Goal: Task Accomplishment & Management: Complete application form

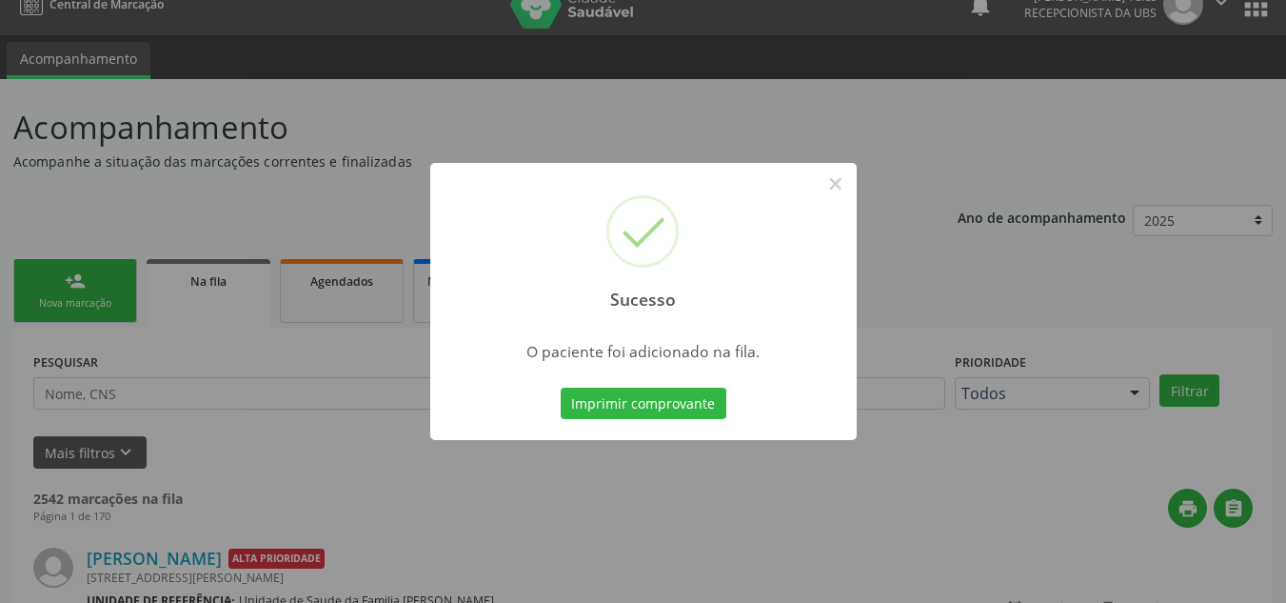
scroll to position [26, 0]
click at [841, 184] on button "×" at bounding box center [836, 184] width 32 height 32
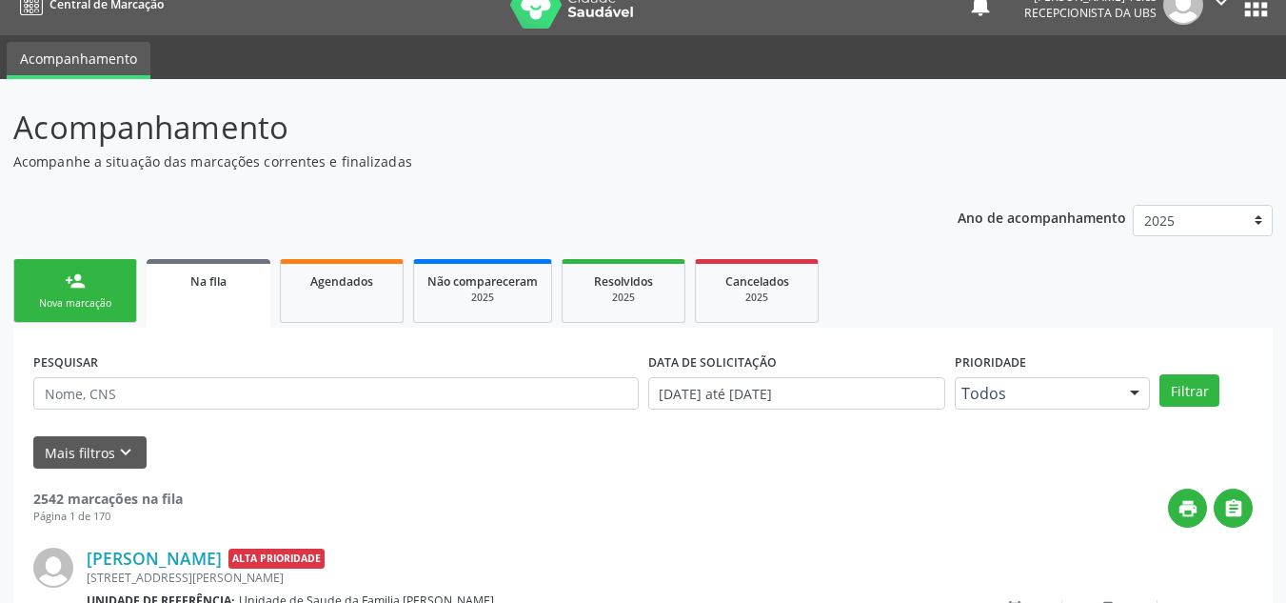
click at [109, 286] on link "person_add Nova marcação" at bounding box center [75, 291] width 124 height 64
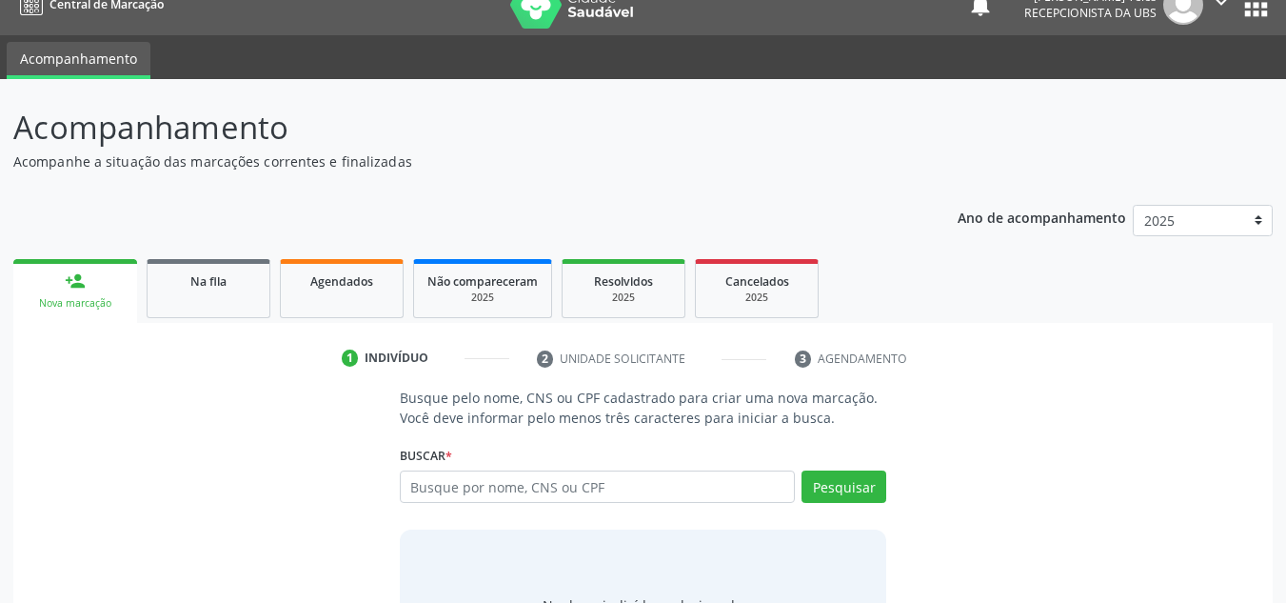
click at [83, 284] on div "person_add" at bounding box center [75, 280] width 21 height 21
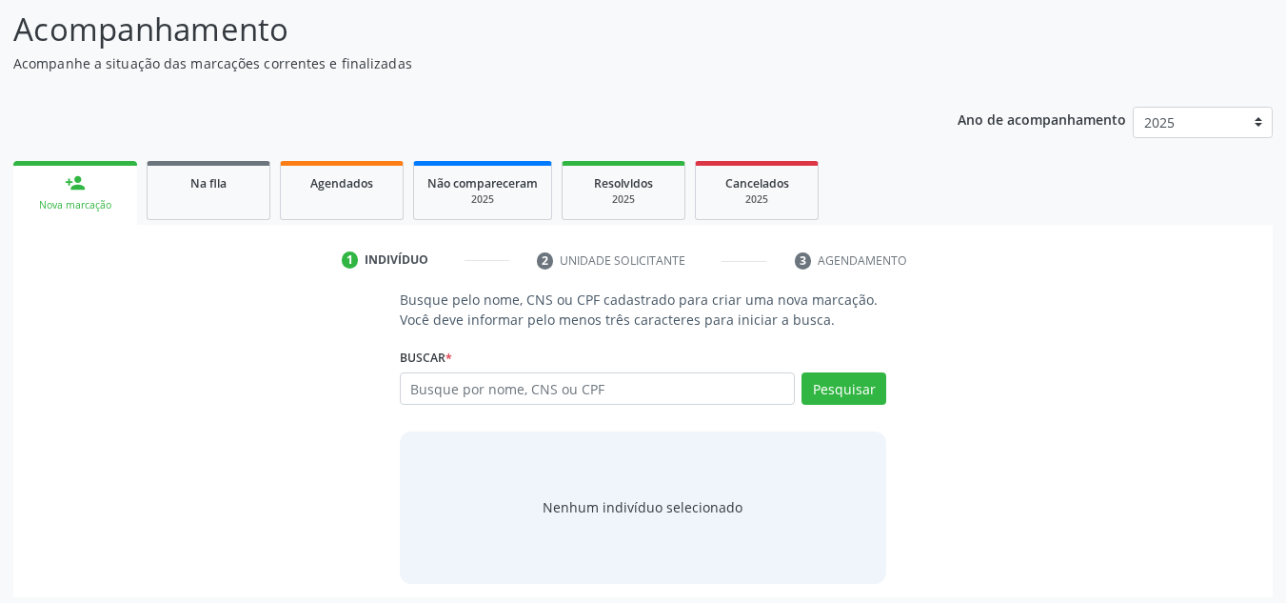
scroll to position [131, 0]
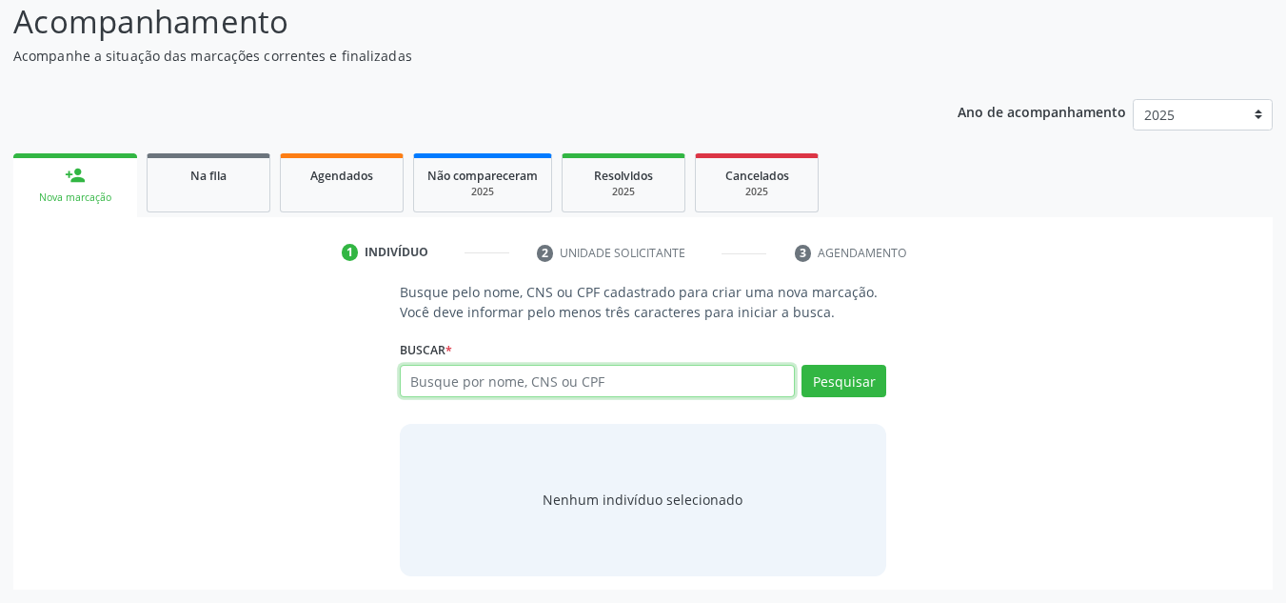
click at [572, 375] on input "text" at bounding box center [598, 381] width 396 height 32
type input "700506591416757"
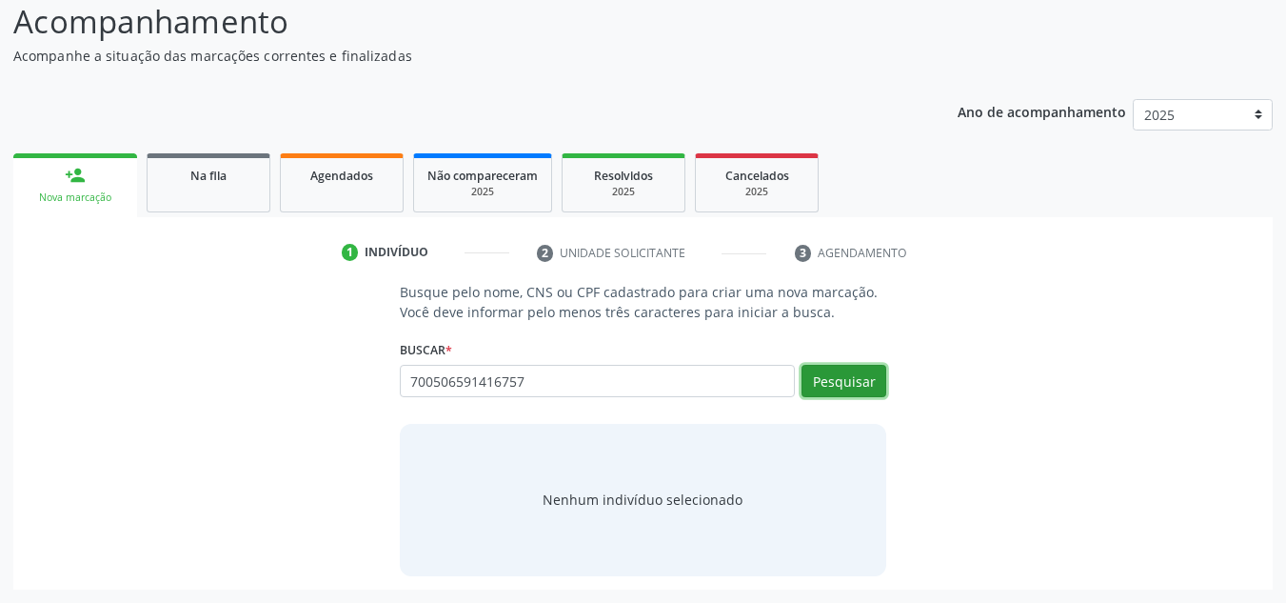
click at [834, 376] on button "Pesquisar" at bounding box center [844, 381] width 85 height 32
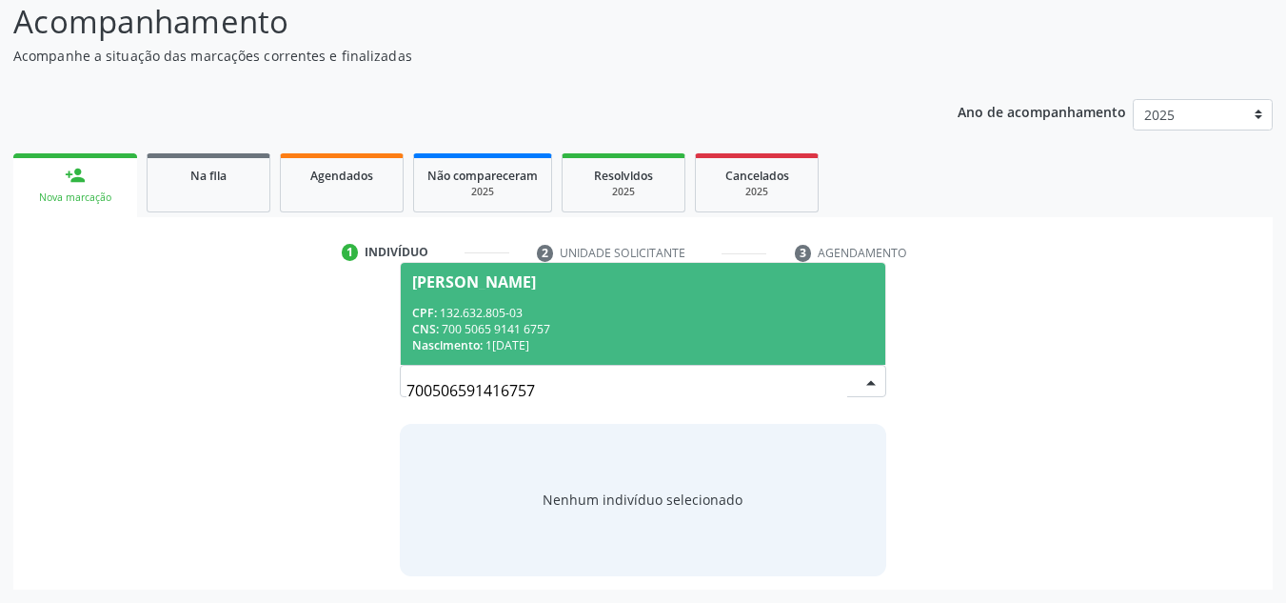
click at [663, 330] on div "CNS: 700 5065 9141 6757" at bounding box center [643, 329] width 463 height 16
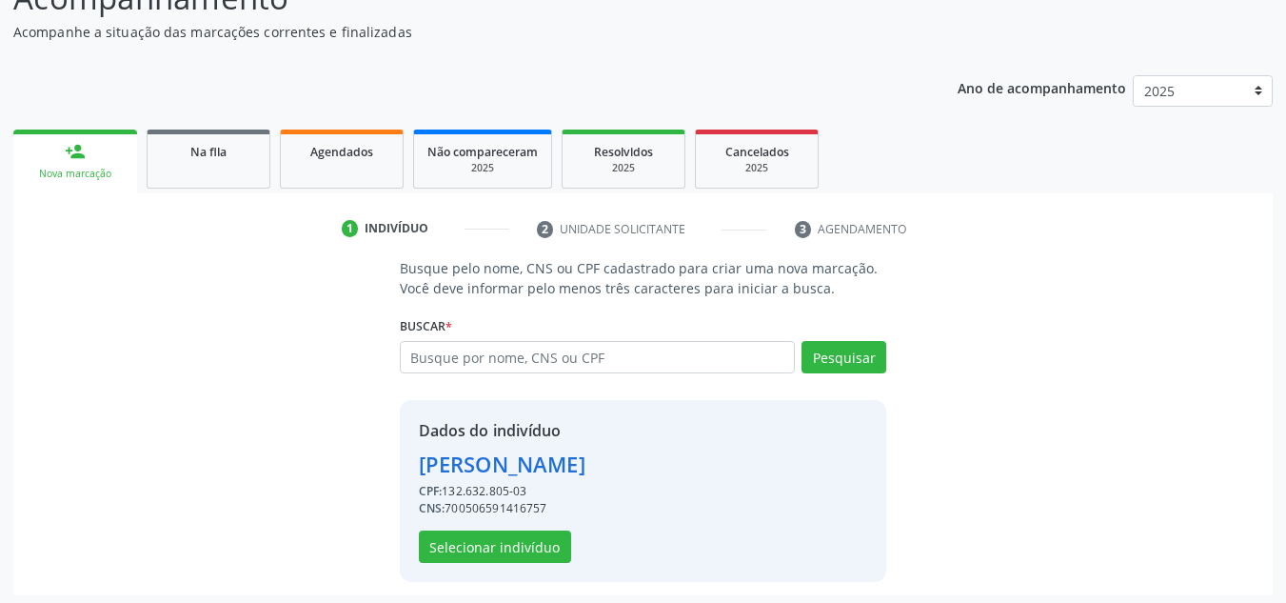
scroll to position [161, 0]
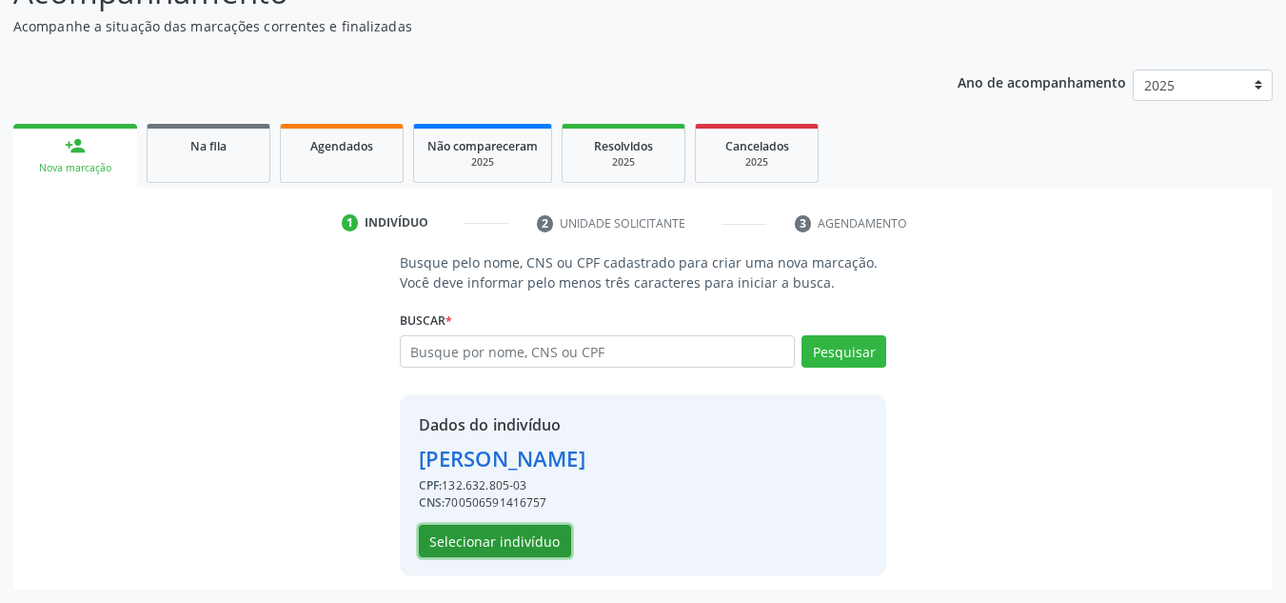
click at [484, 544] on button "Selecionar indivíduo" at bounding box center [495, 541] width 152 height 32
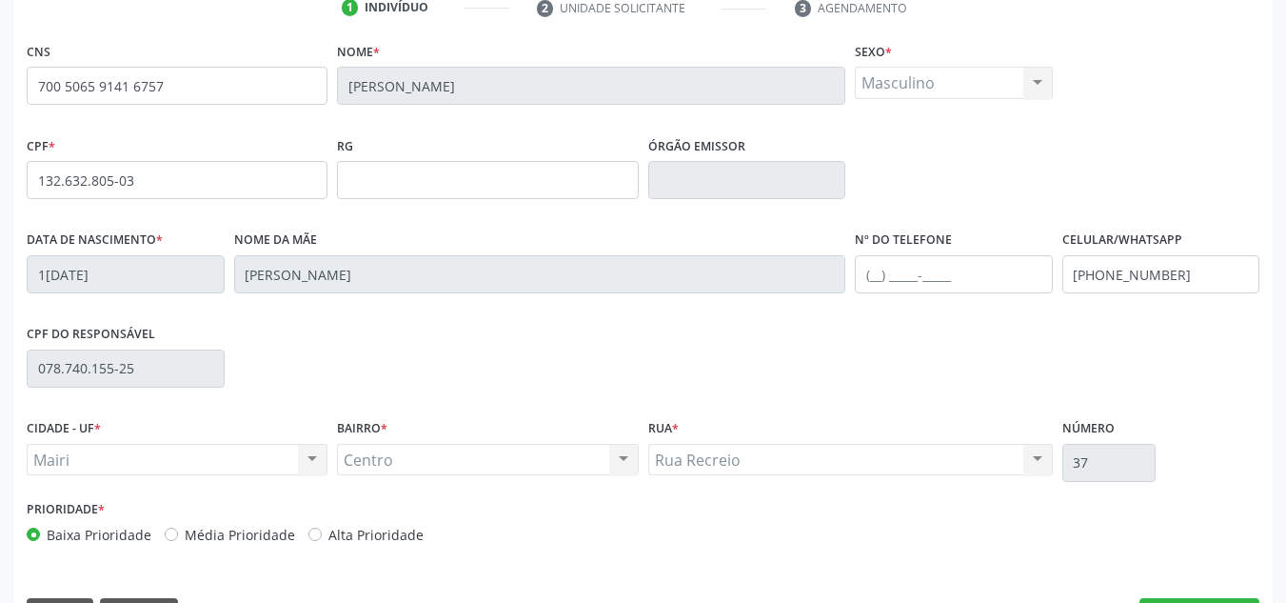
scroll to position [429, 0]
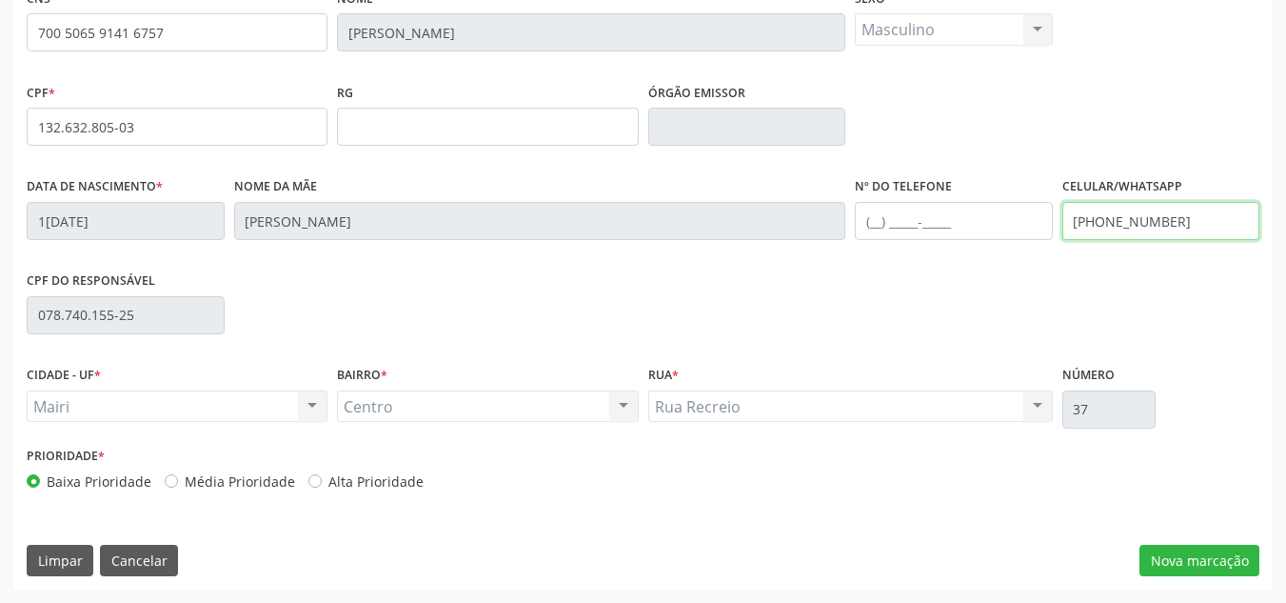
click at [1084, 228] on input "[PHONE_NUMBER]" at bounding box center [1161, 221] width 198 height 38
type input "("
drag, startPoint x: 1118, startPoint y: 221, endPoint x: 1119, endPoint y: 211, distance: 9.6
click at [1119, 211] on input "(74" at bounding box center [1161, 221] width 198 height 38
type input "[PHONE_NUMBER]"
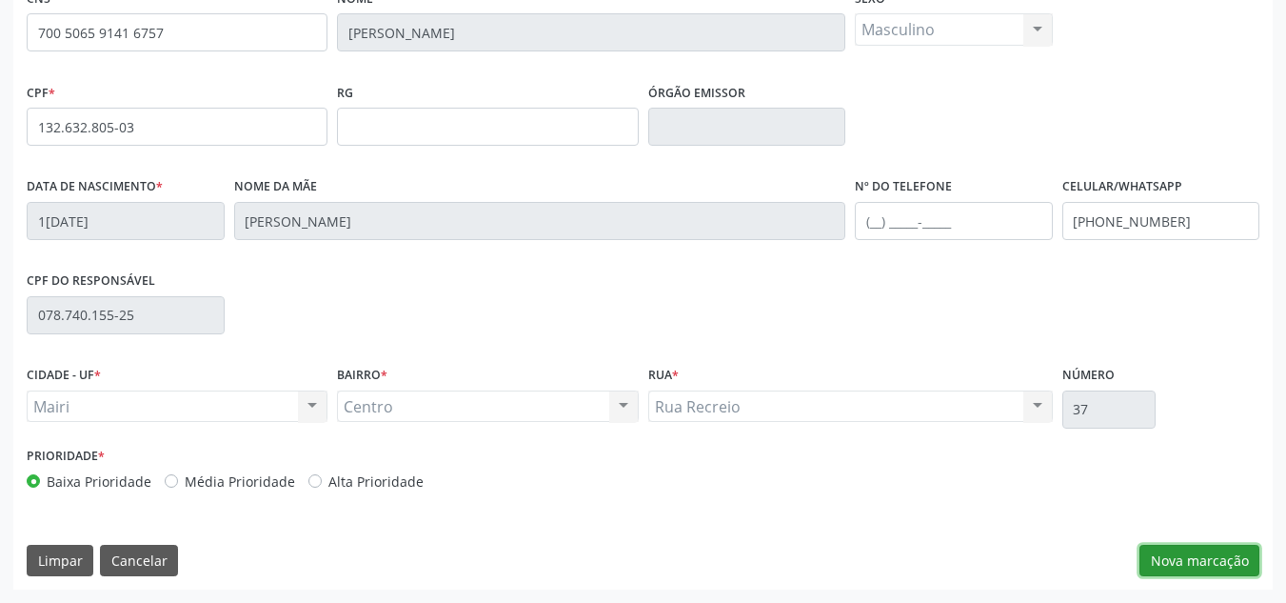
click at [1217, 564] on button "Nova marcação" at bounding box center [1199, 560] width 120 height 32
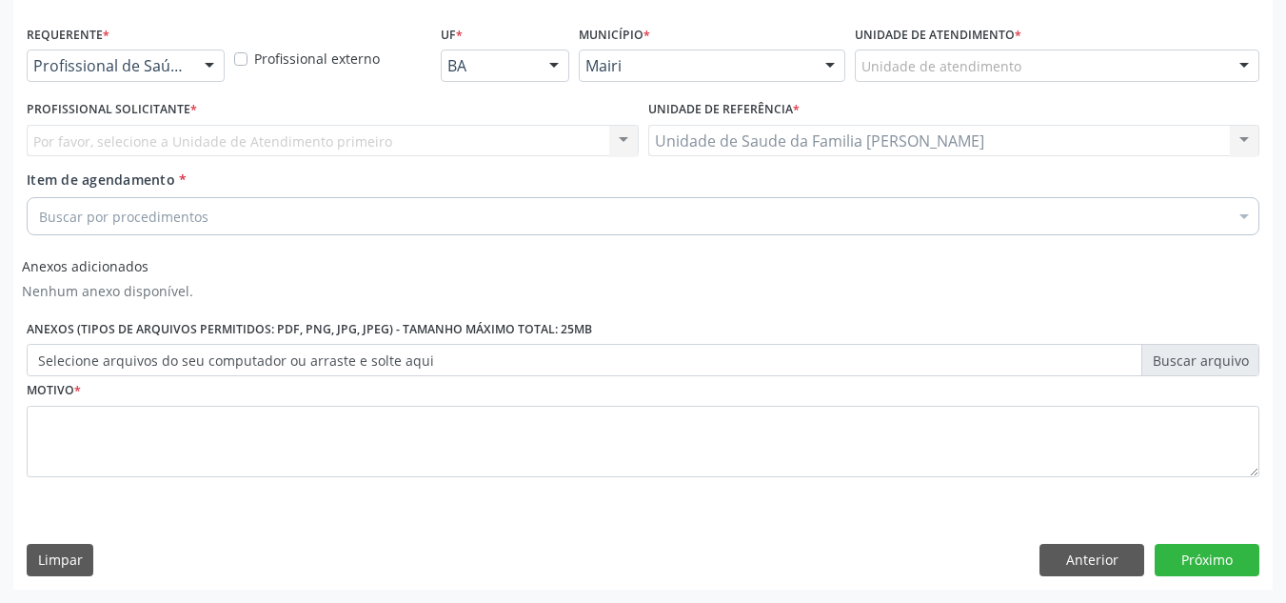
scroll to position [108, 0]
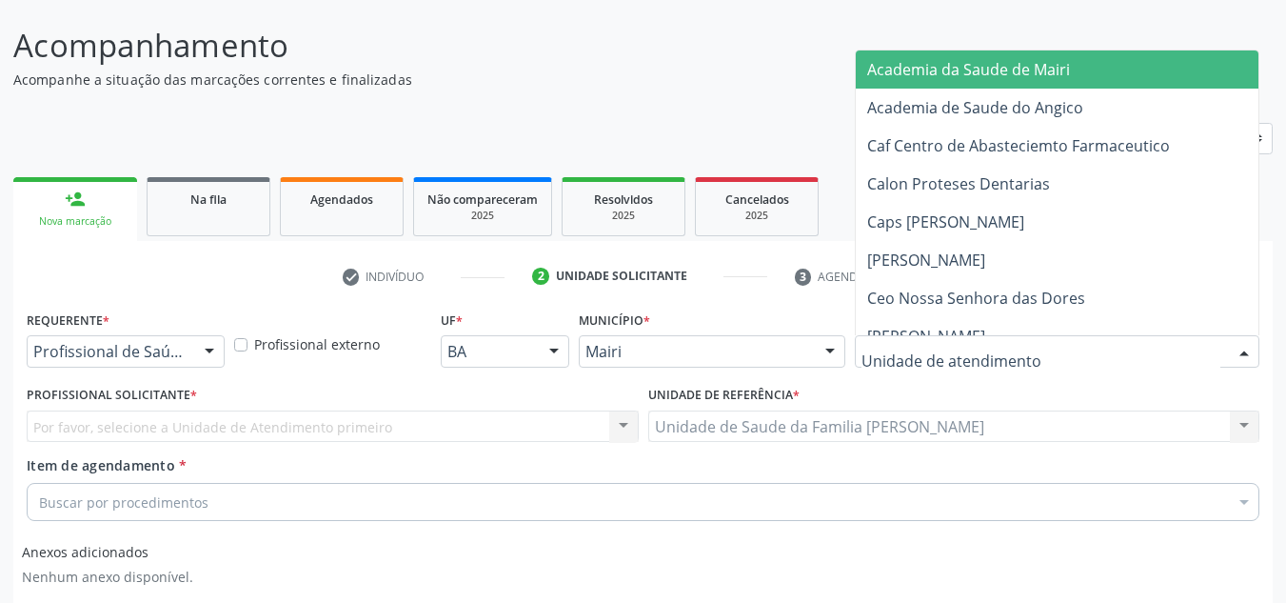
drag, startPoint x: 1007, startPoint y: 350, endPoint x: 1009, endPoint y: 338, distance: 12.5
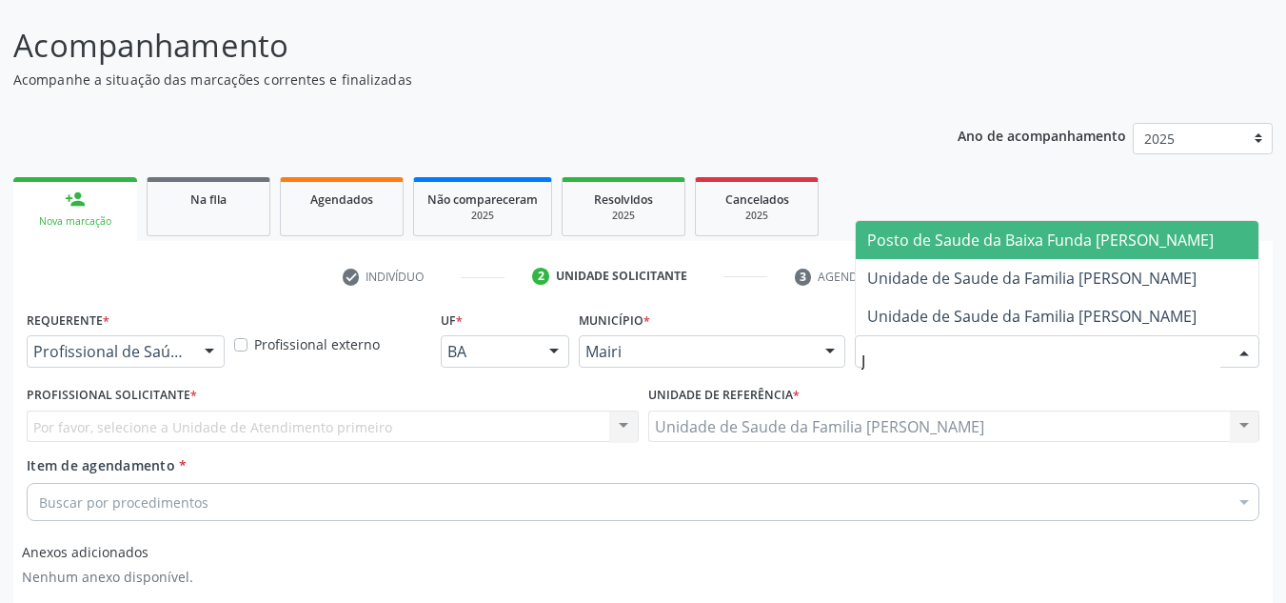
type input "[PERSON_NAME]"
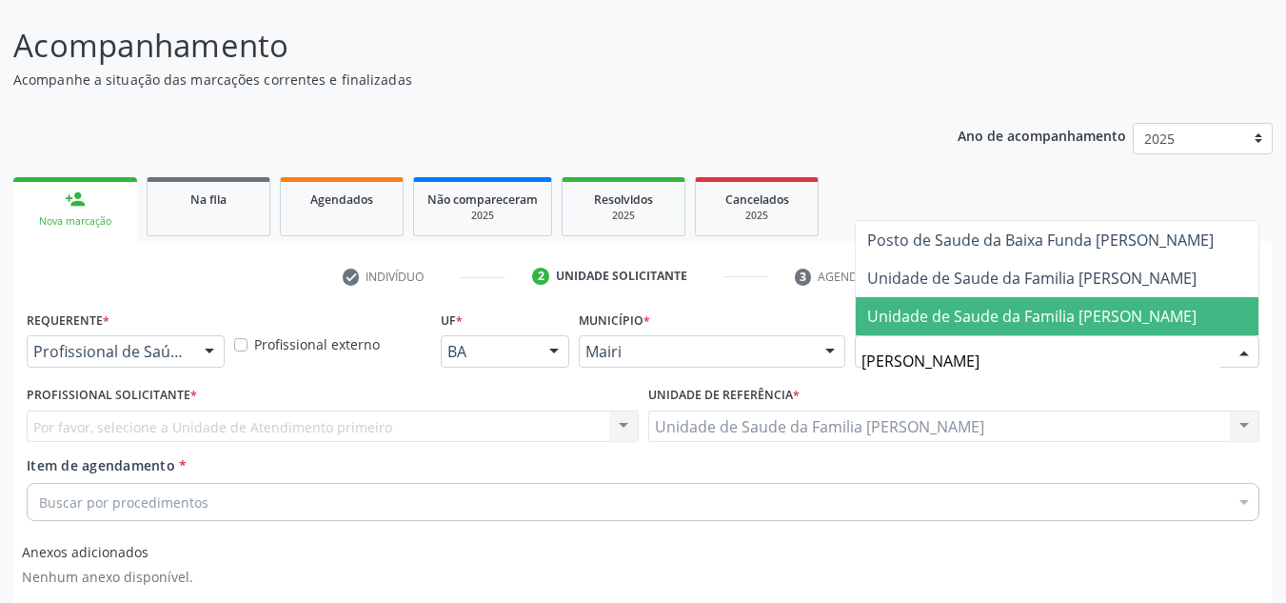
click at [1089, 306] on span "Unidade de Saude da Familia [PERSON_NAME]" at bounding box center [1031, 316] width 329 height 21
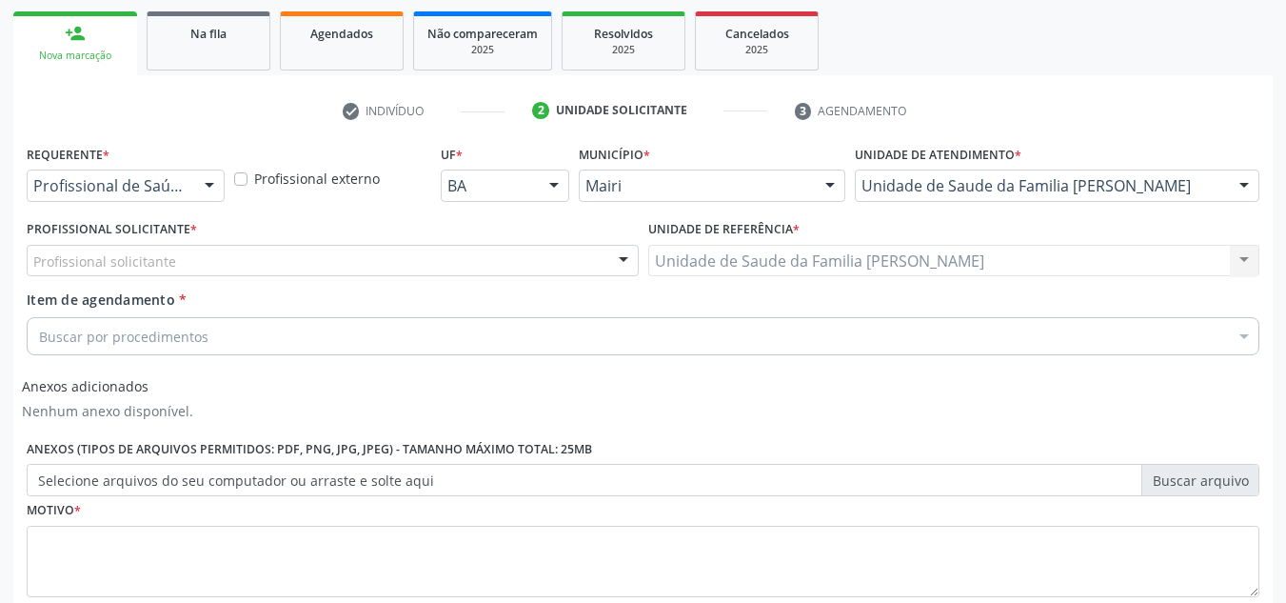
scroll to position [298, 0]
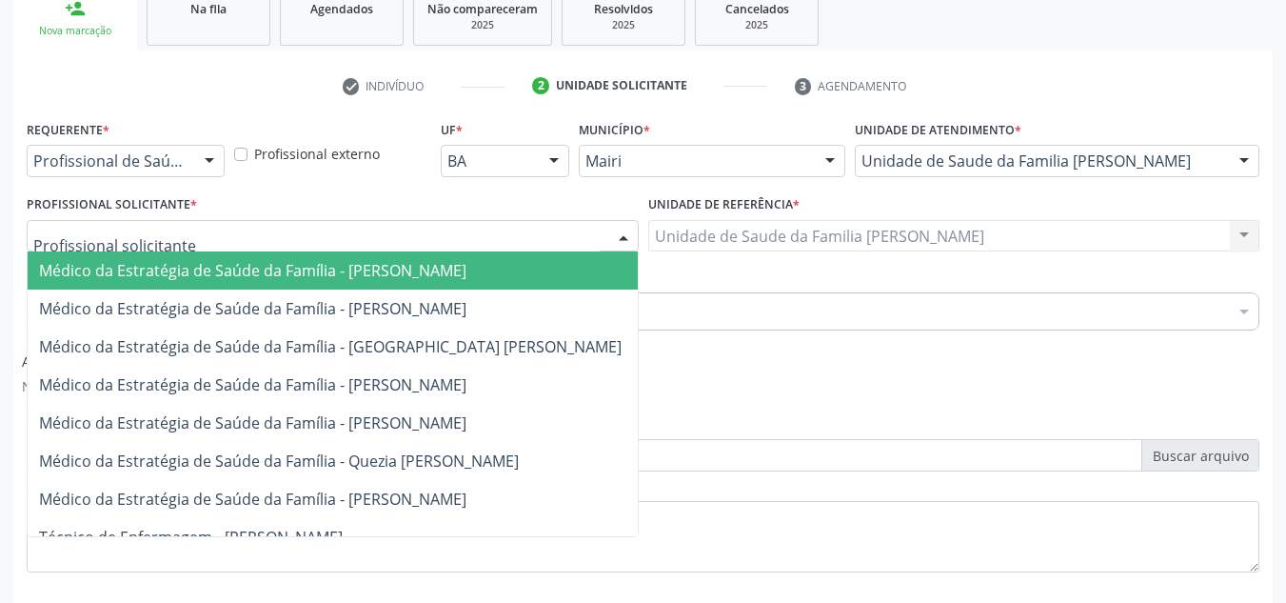
click at [226, 240] on div at bounding box center [333, 236] width 612 height 32
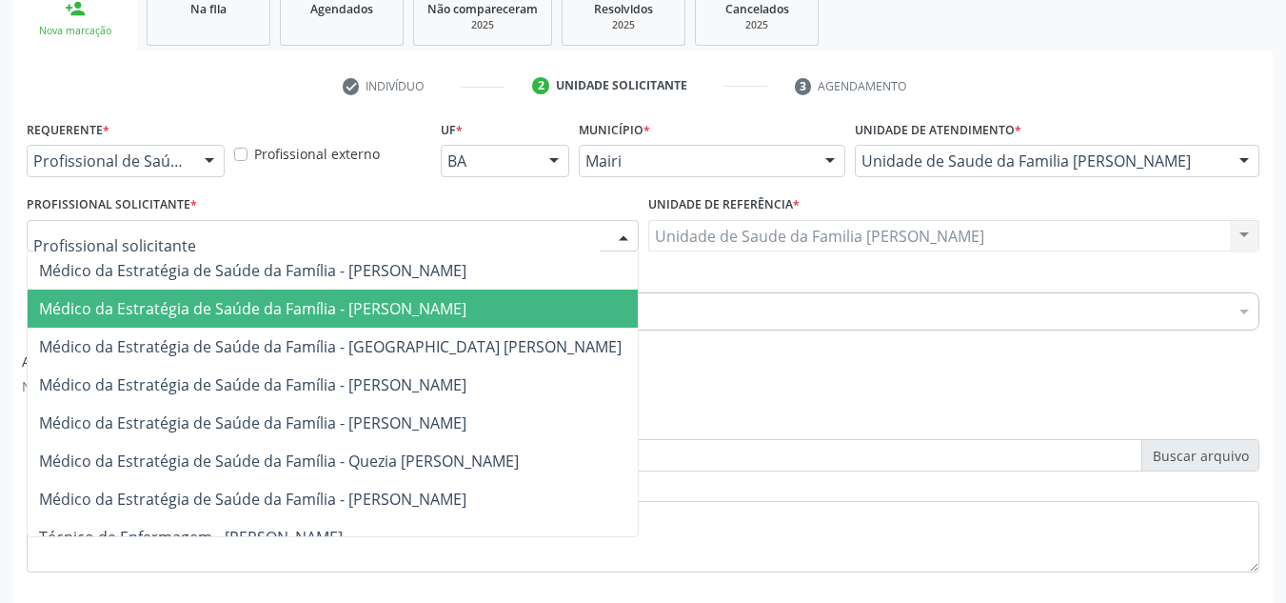
click at [410, 304] on span "Médico da Estratégia de Saúde da Família - [PERSON_NAME]" at bounding box center [252, 308] width 427 height 21
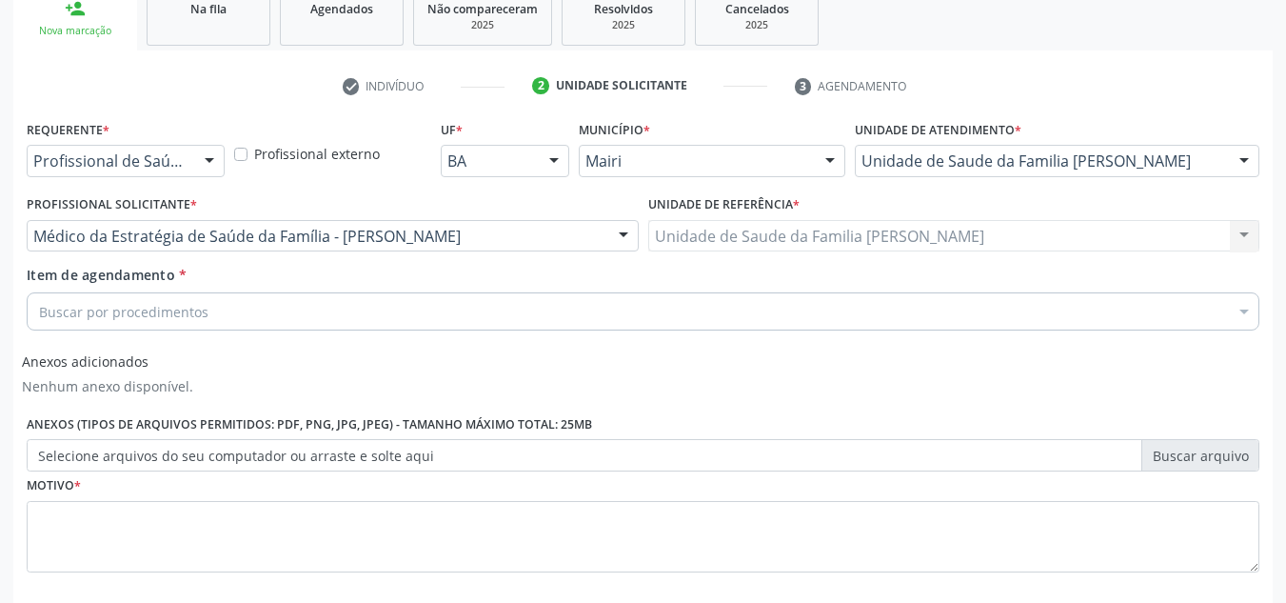
click at [388, 306] on div "Buscar por procedimentos" at bounding box center [643, 311] width 1233 height 38
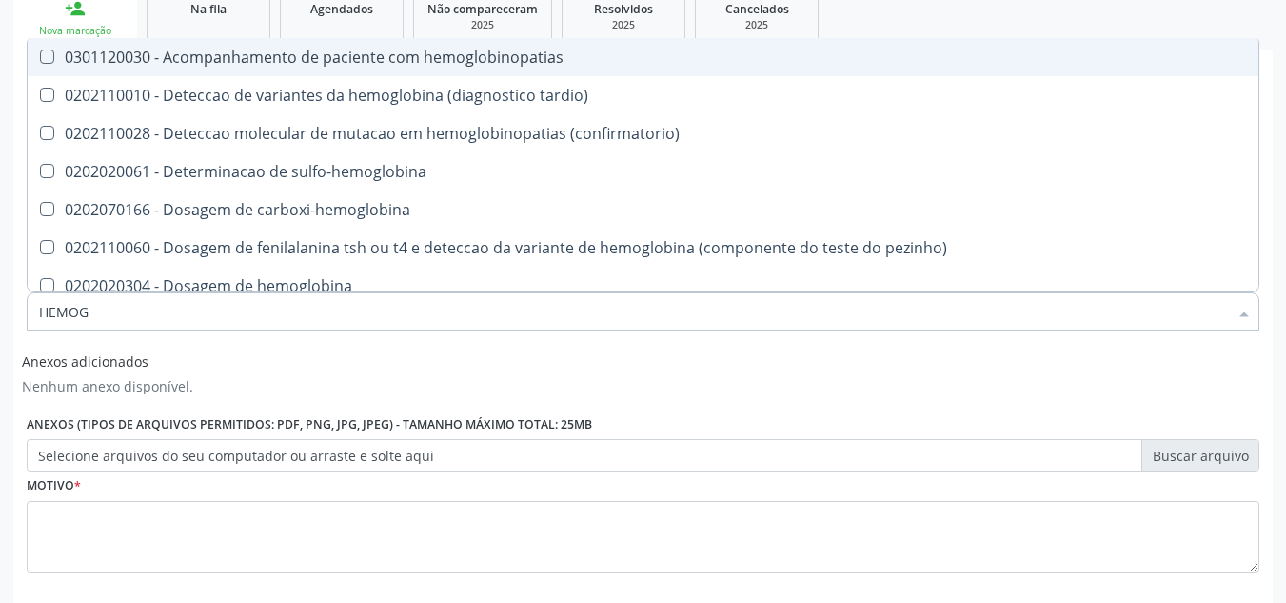
type input "HEMOGR"
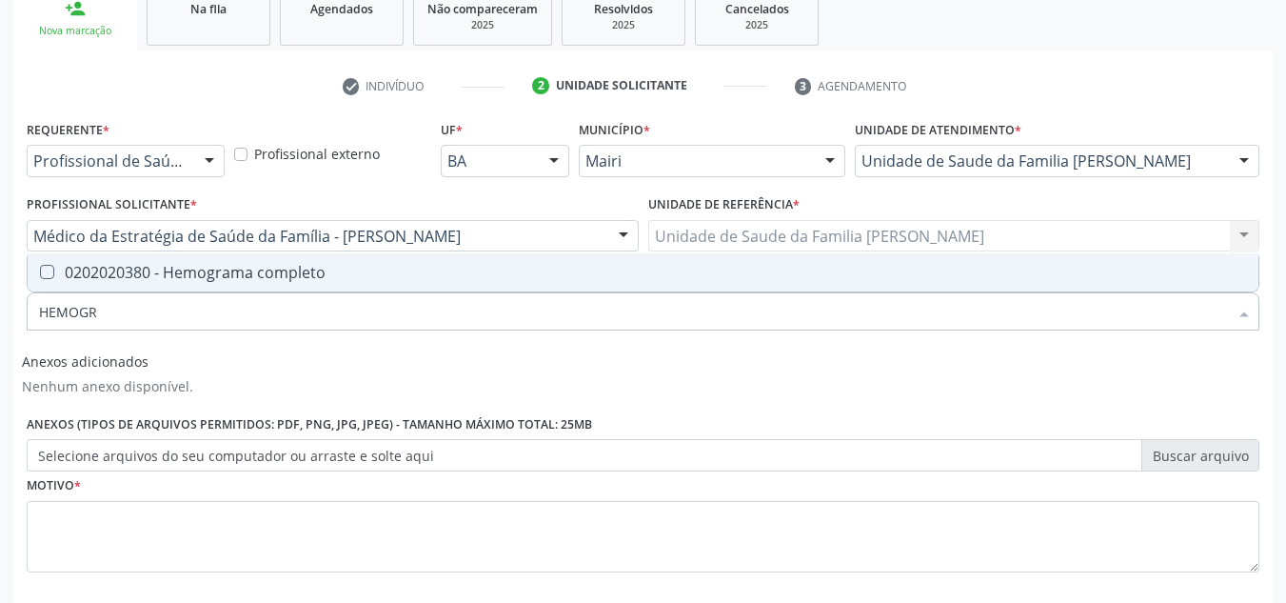
click at [51, 271] on completo at bounding box center [47, 272] width 14 height 14
click at [40, 271] on completo "checkbox" at bounding box center [34, 272] width 12 height 12
checkbox completo "true"
drag, startPoint x: 114, startPoint y: 299, endPoint x: 23, endPoint y: 299, distance: 91.4
click at [23, 303] on div "Item de agendamento * HEMOGR Desfazer seleção 0202020380 - Hemograma completo N…" at bounding box center [643, 301] width 1242 height 73
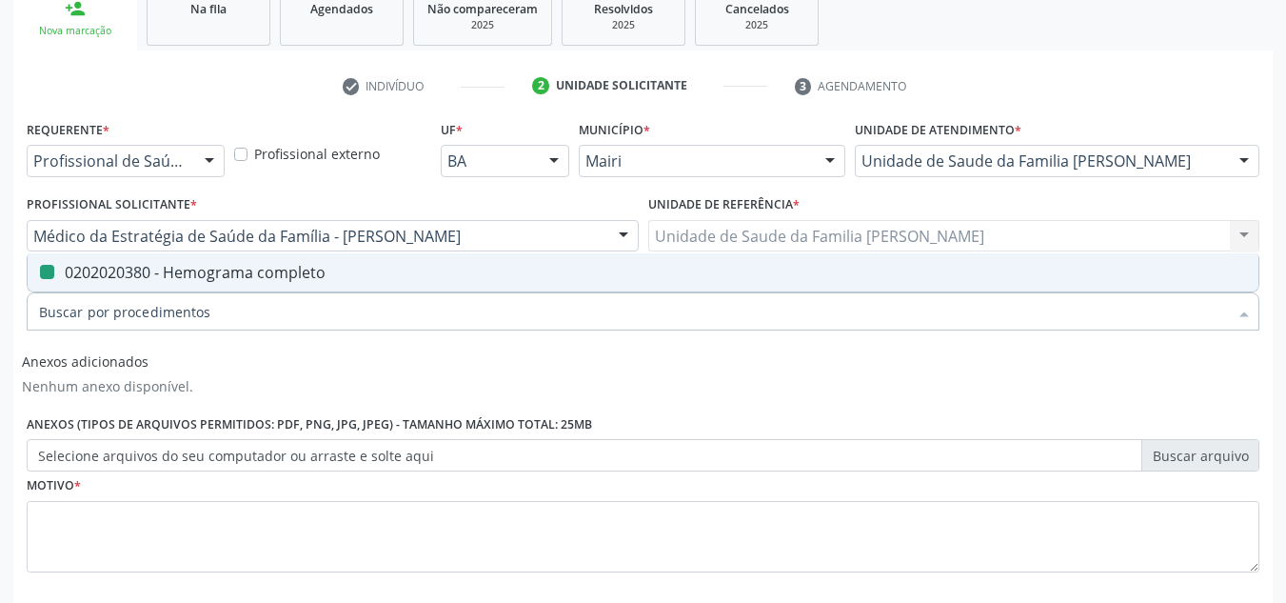
checkbox completo "false"
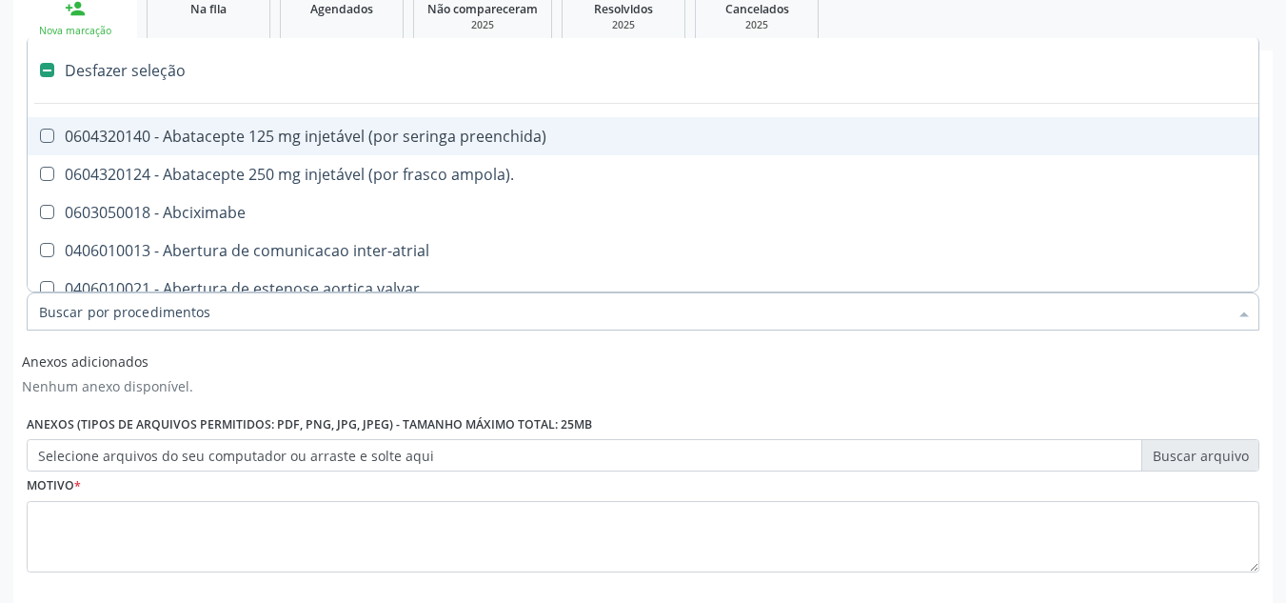
type input "G"
checkbox adolescente\) "true"
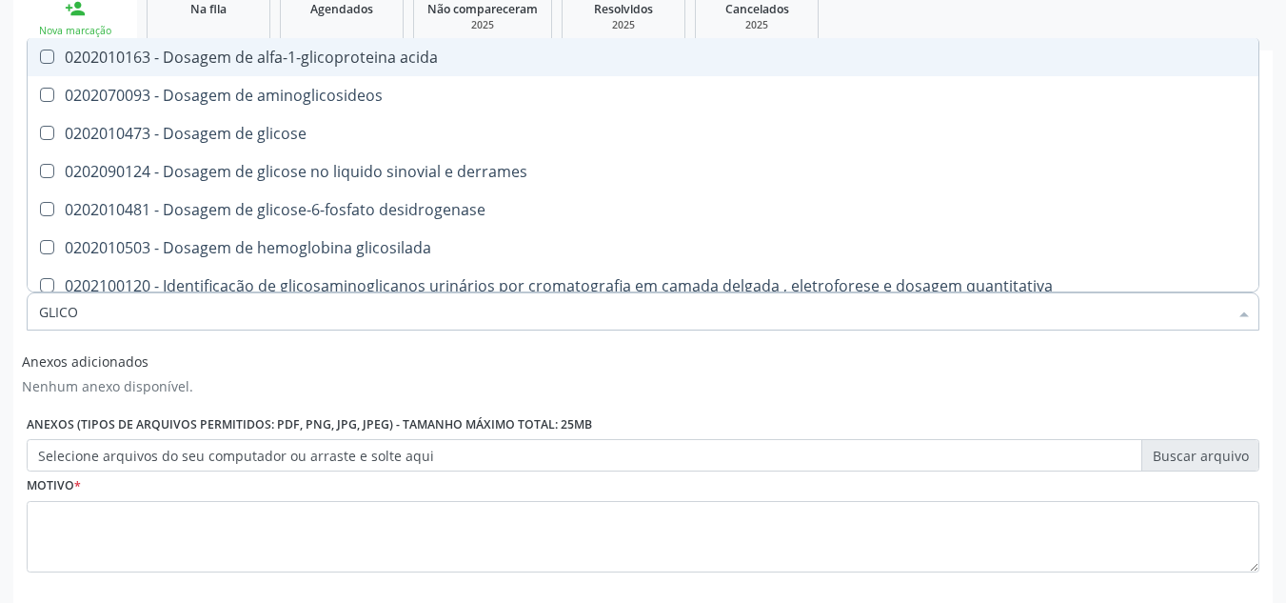
type input "GLICOS"
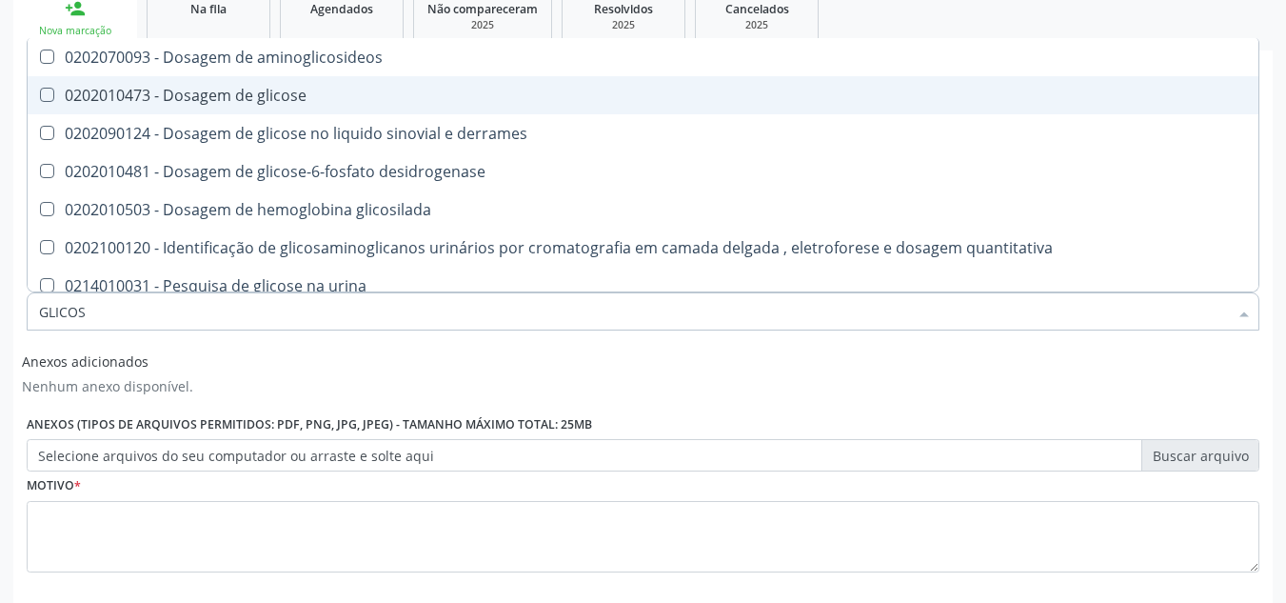
click at [69, 96] on div "0202010473 - Dosagem de glicose" at bounding box center [643, 95] width 1208 height 15
checkbox glicose "true"
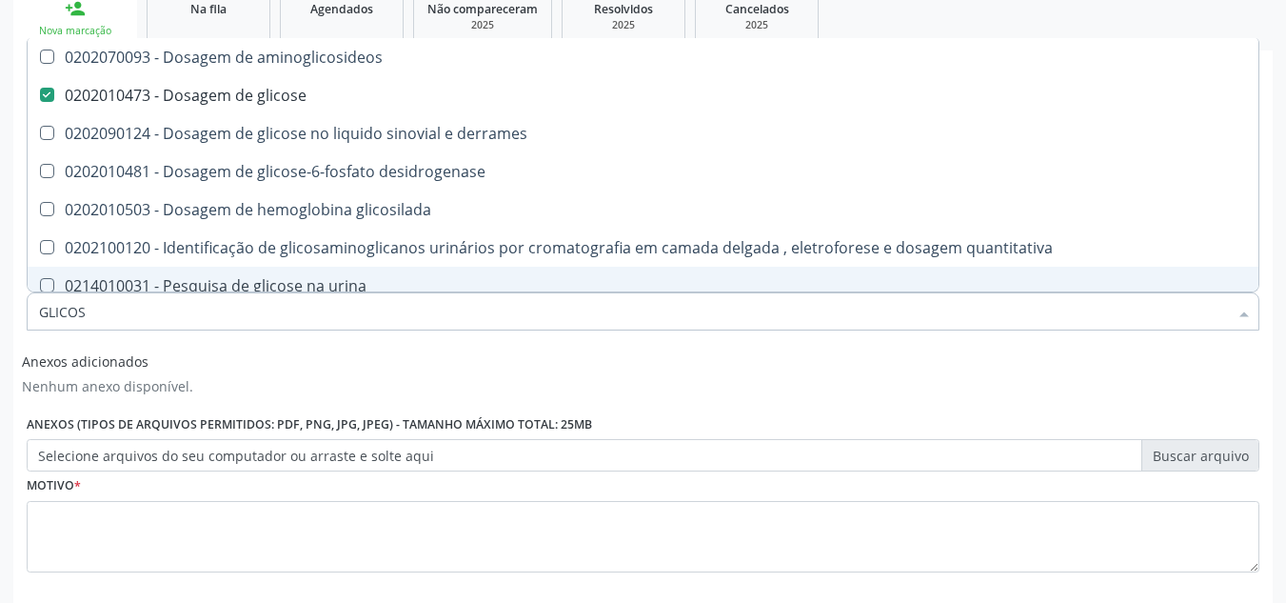
drag, startPoint x: 147, startPoint y: 308, endPoint x: 4, endPoint y: 236, distance: 160.1
click at [0, 271] on div "Acompanhamento Acompanhe a situação das marcações correntes e finalizadas Relat…" at bounding box center [643, 252] width 1286 height 891
checkbox glicose "false"
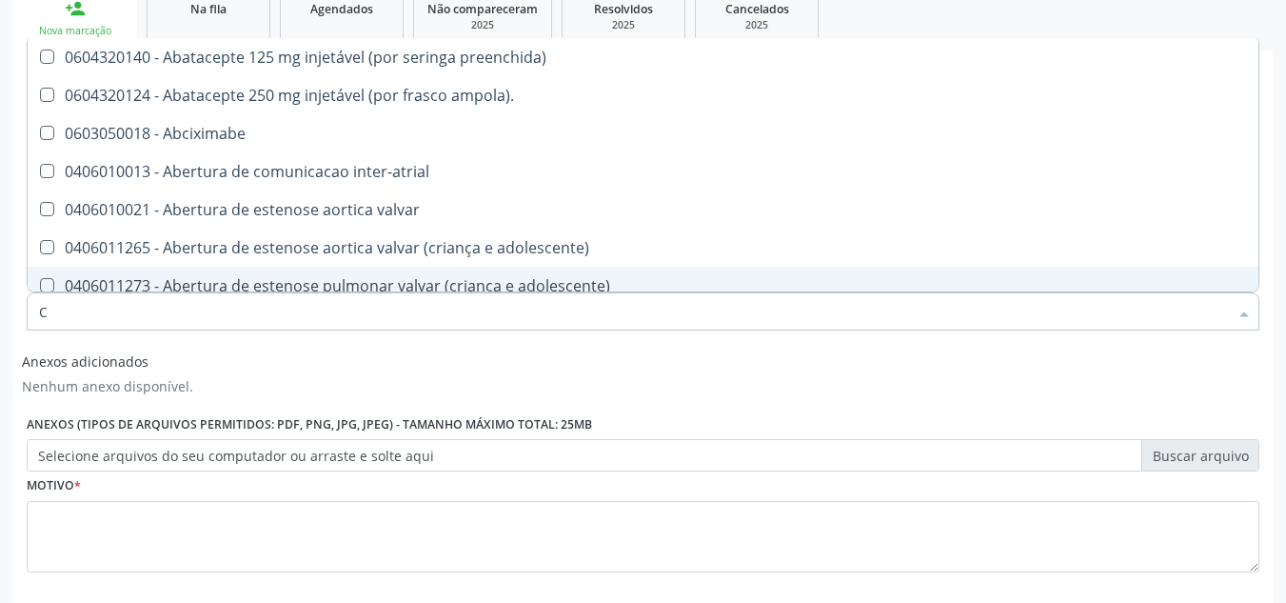
type input "CO"
checkbox comprimido\) "true"
checkbox osseo "true"
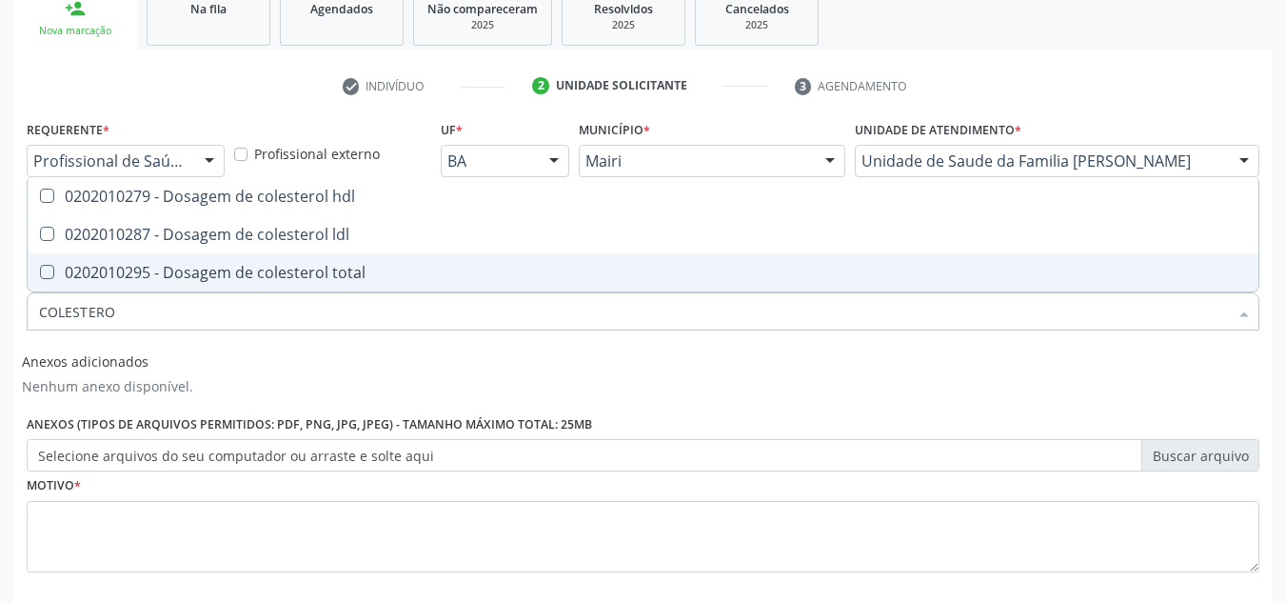
type input "COLESTEROL"
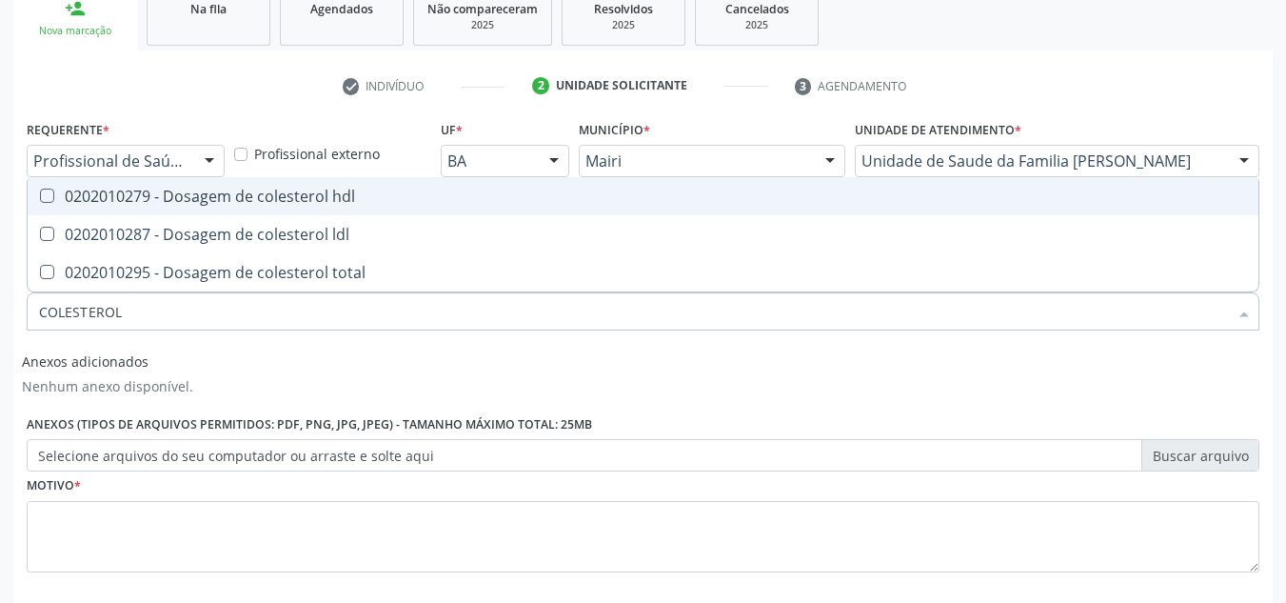
drag, startPoint x: 67, startPoint y: 195, endPoint x: 55, endPoint y: 219, distance: 26.4
click at [65, 196] on div "0202010279 - Dosagem de colesterol hdl" at bounding box center [643, 195] width 1208 height 15
checkbox hdl "true"
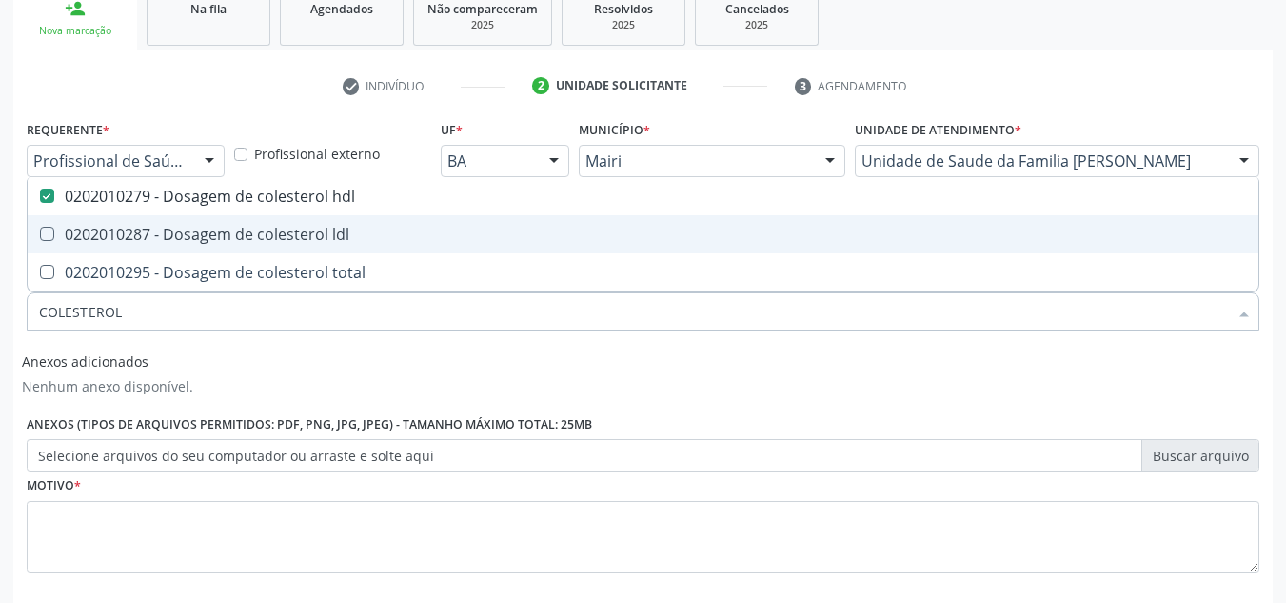
drag, startPoint x: 55, startPoint y: 229, endPoint x: 58, endPoint y: 242, distance: 12.7
click at [55, 230] on div "0202010287 - Dosagem de colesterol ldl" at bounding box center [643, 234] width 1208 height 15
checkbox ldl "true"
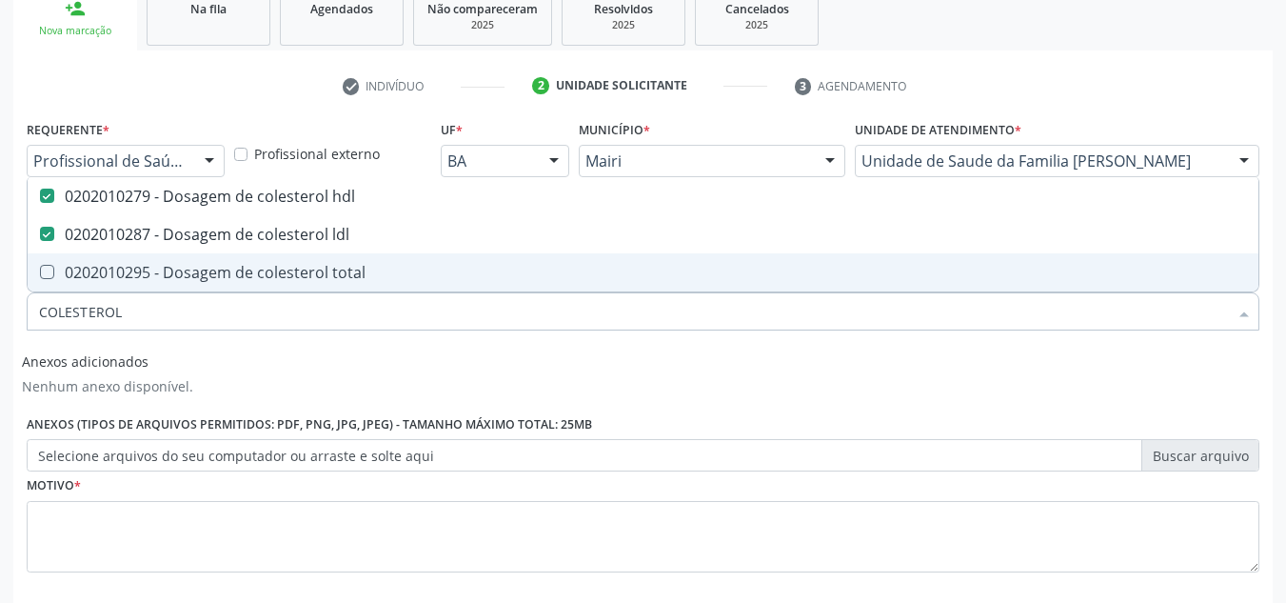
click at [69, 272] on div "0202010295 - Dosagem de colesterol total" at bounding box center [643, 272] width 1208 height 15
checkbox total "true"
drag, startPoint x: 73, startPoint y: 310, endPoint x: 15, endPoint y: 313, distance: 58.1
click at [15, 313] on div "Requerente * Profissional de Saúde Profissional de Saúde Paciente Nenhum result…" at bounding box center [642, 399] width 1259 height 568
checkbox hdl "false"
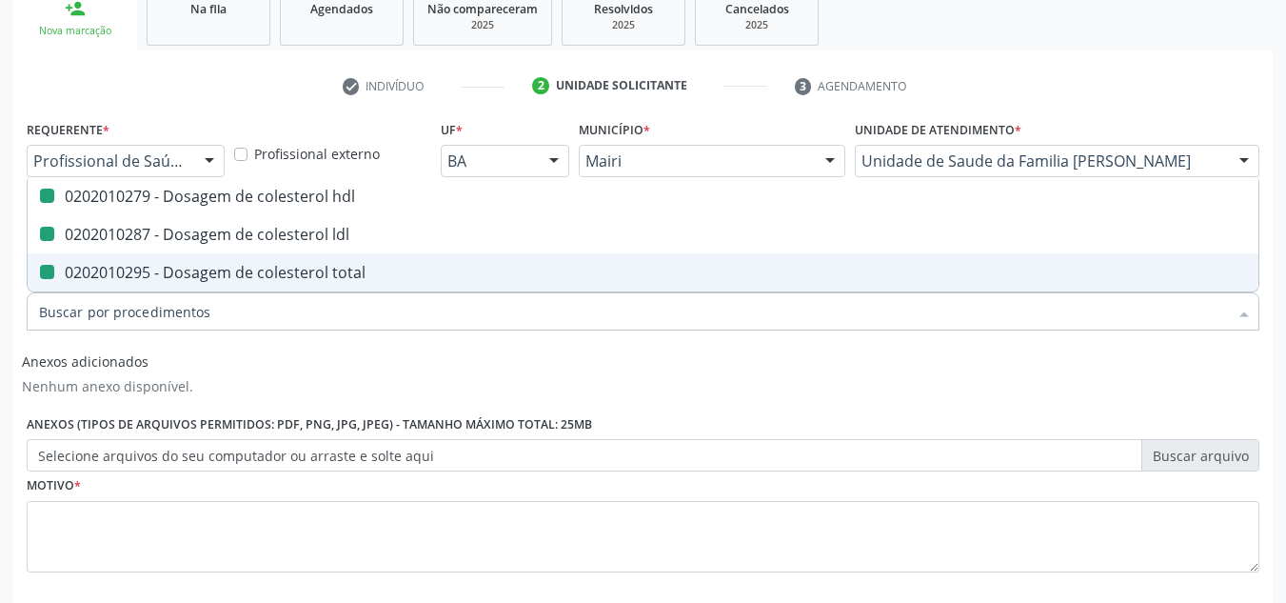
checkbox ldl "false"
checkbox total "false"
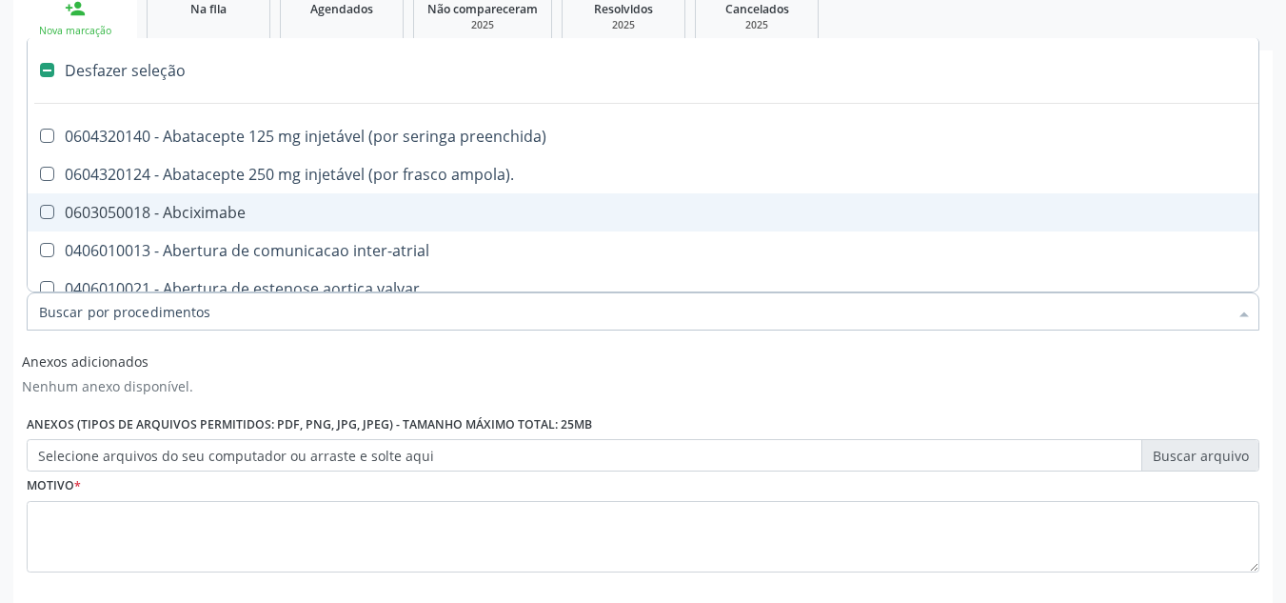
click at [88, 321] on input "Item de agendamento *" at bounding box center [633, 311] width 1189 height 38
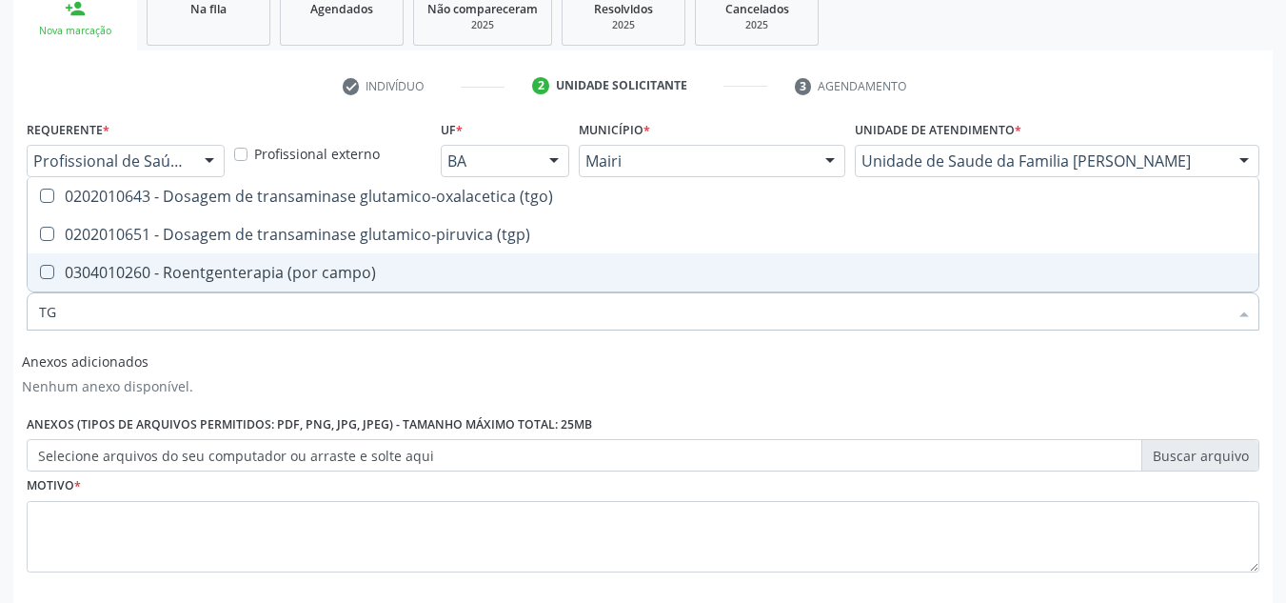
type input "TGO"
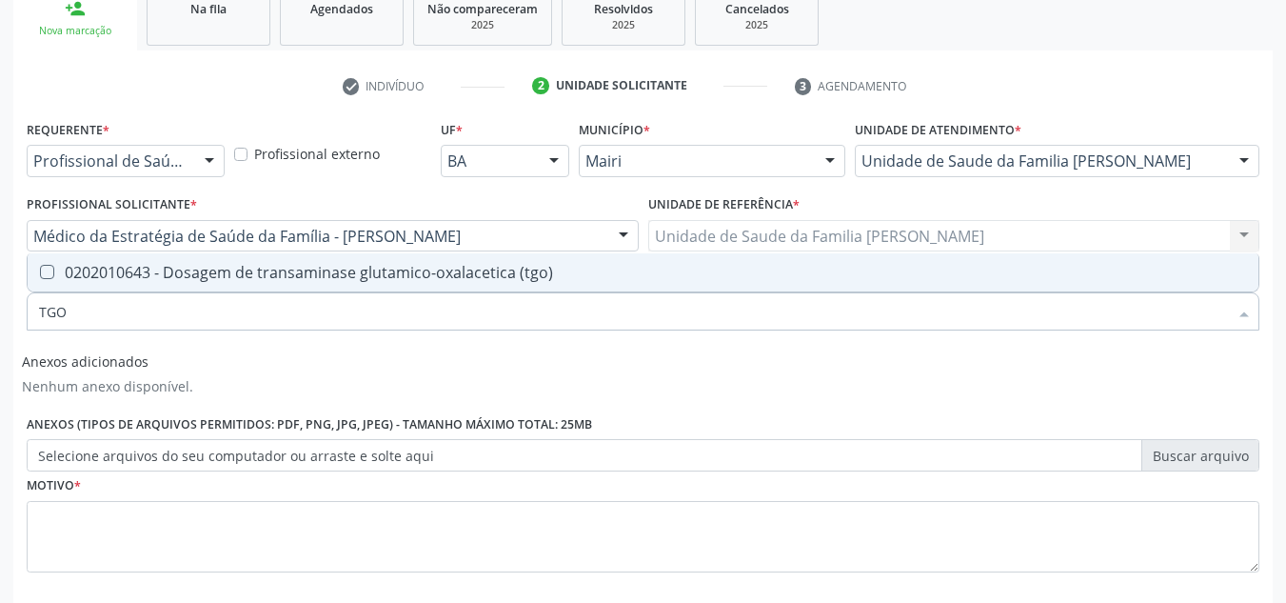
drag, startPoint x: 56, startPoint y: 279, endPoint x: 77, endPoint y: 288, distance: 23.0
click at [58, 278] on div "0202010643 - Dosagem de transaminase glutamico-oxalacetica (tgo)" at bounding box center [643, 272] width 1208 height 15
checkbox \(tgo\) "true"
drag, startPoint x: 116, startPoint y: 316, endPoint x: 6, endPoint y: 307, distance: 110.8
click at [6, 313] on div "Acompanhamento Acompanhe a situação das marcações correntes e finalizadas Relat…" at bounding box center [643, 252] width 1286 height 891
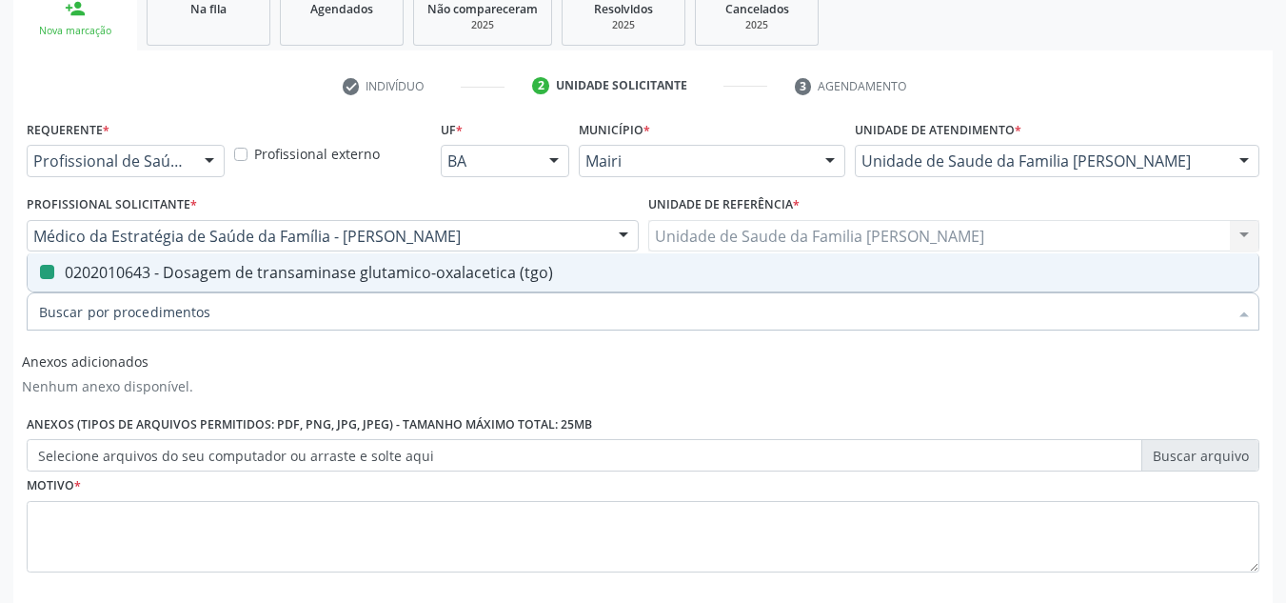
checkbox \(tgo\) "false"
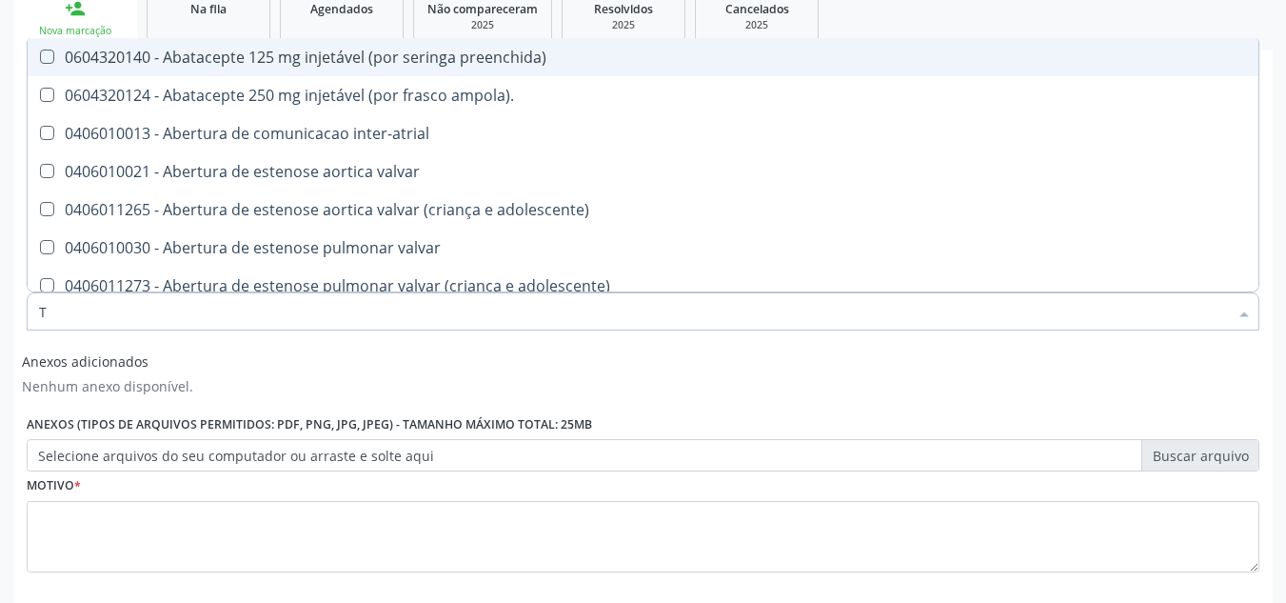
type input "TG"
checkbox preenchida\) "true"
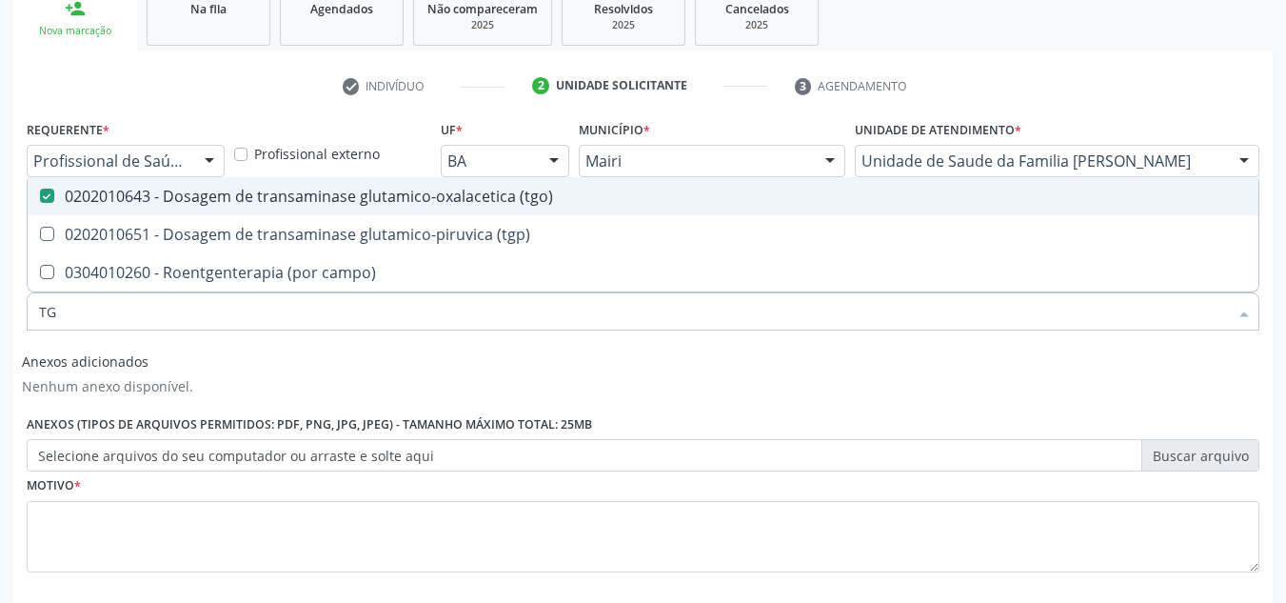
type input "TGP"
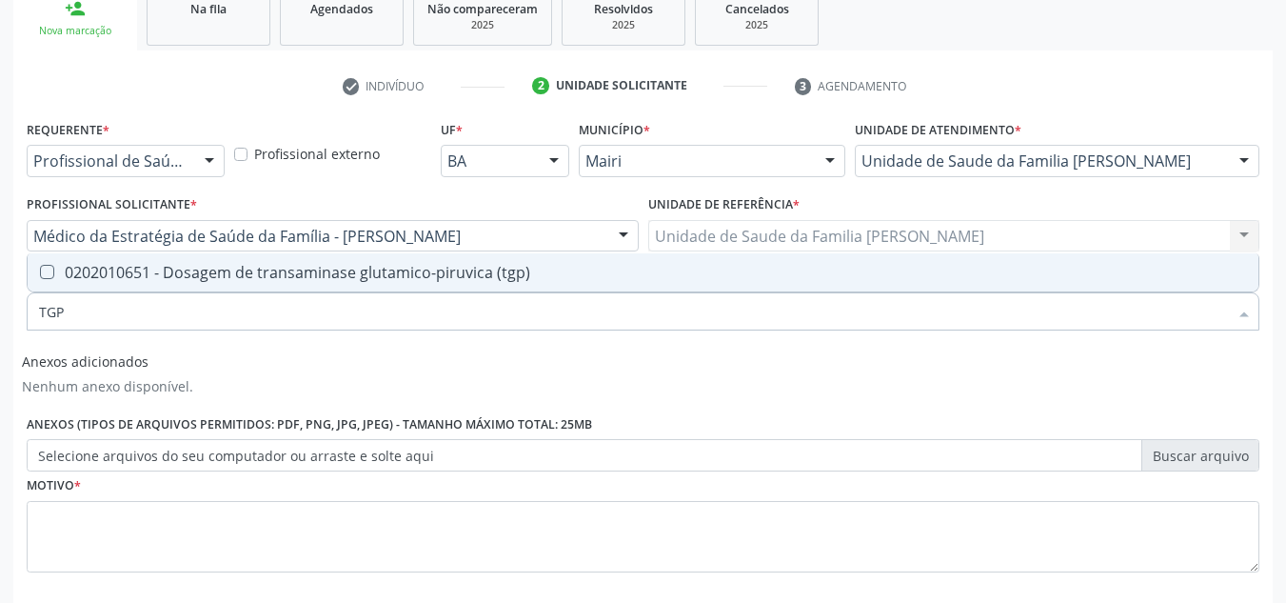
drag, startPoint x: 52, startPoint y: 266, endPoint x: 71, endPoint y: 279, distance: 23.2
click at [58, 269] on div "0202010651 - Dosagem de transaminase glutamico-piruvica (tgp)" at bounding box center [643, 272] width 1208 height 15
checkbox \(tgp\) "true"
drag, startPoint x: 109, startPoint y: 320, endPoint x: 7, endPoint y: 325, distance: 102.9
click at [7, 325] on div "Acompanhamento Acompanhe a situação das marcações correntes e finalizadas Relat…" at bounding box center [643, 252] width 1286 height 891
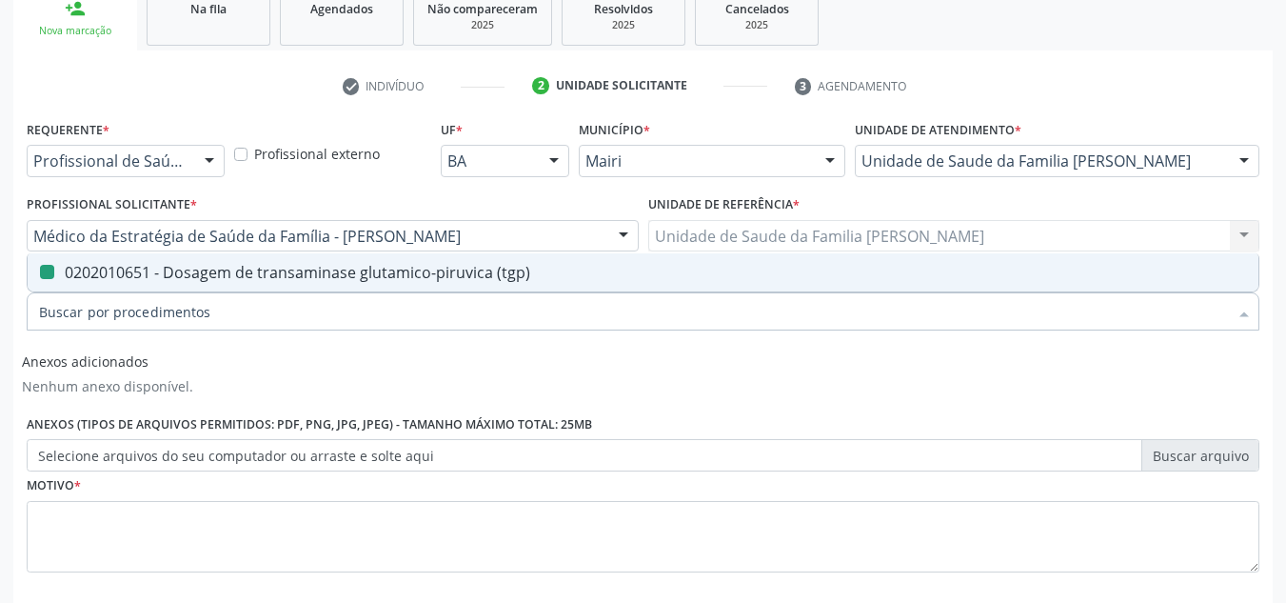
checkbox \(tgp\) "false"
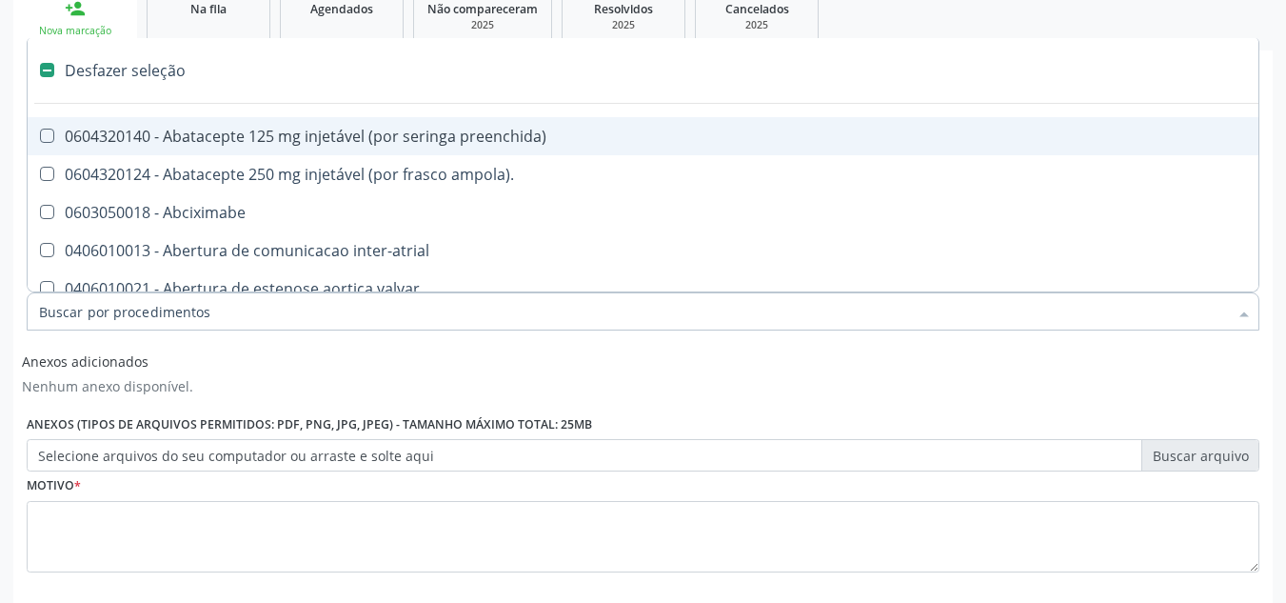
type input "U"
checkbox sexual "true"
checkbox aparentado "true"
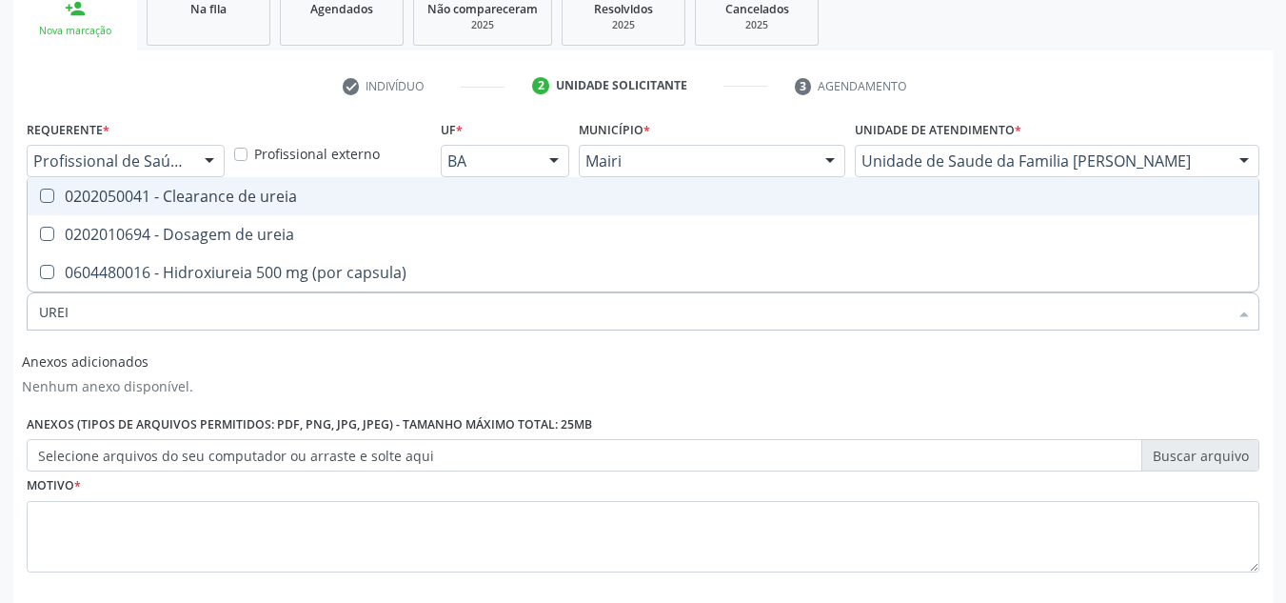
type input "UREIA"
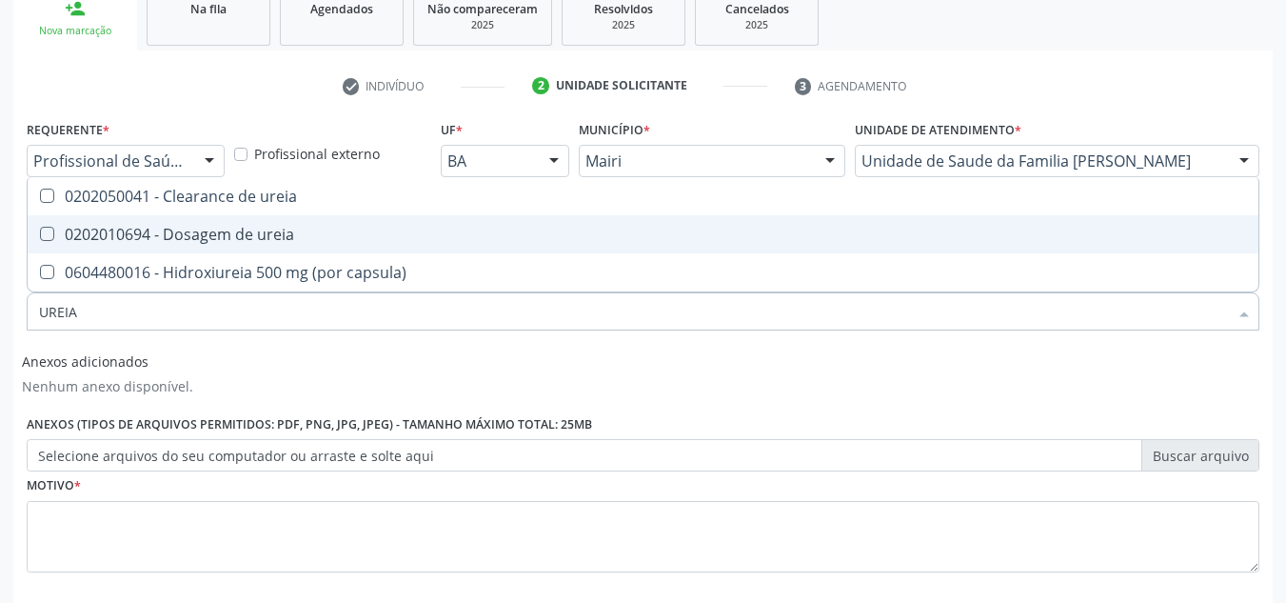
click at [63, 228] on div "0202010694 - Dosagem de ureia" at bounding box center [643, 234] width 1208 height 15
checkbox ureia "true"
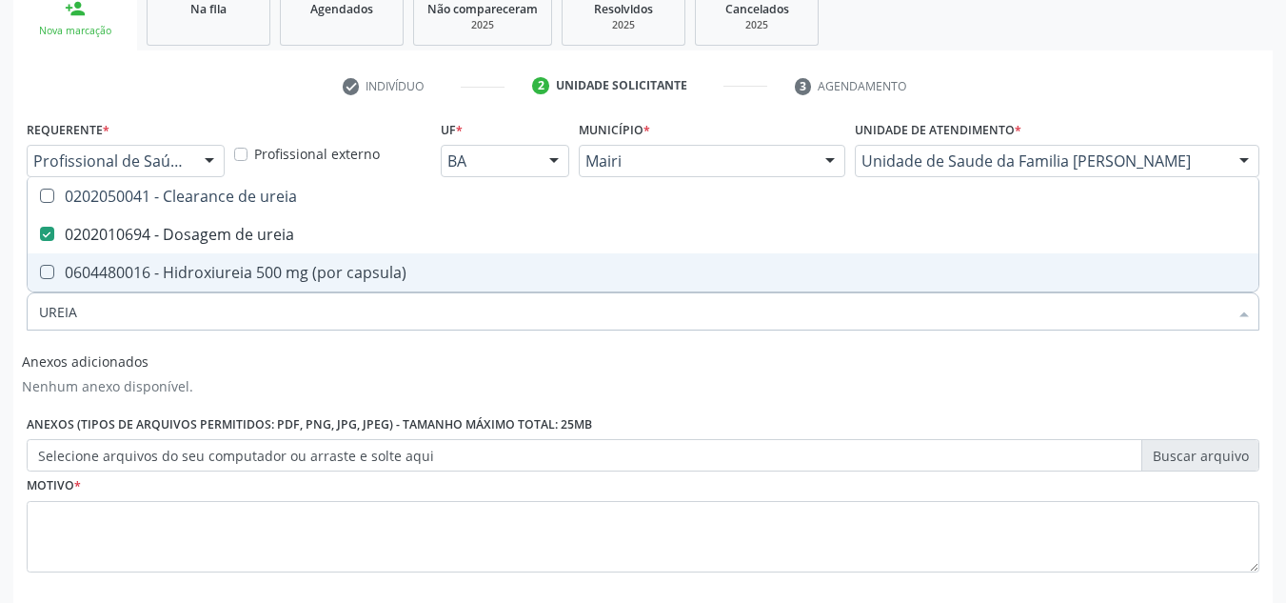
drag, startPoint x: 102, startPoint y: 308, endPoint x: 57, endPoint y: 307, distance: 44.8
click at [32, 311] on div "UREIA" at bounding box center [643, 311] width 1233 height 38
checkbox ureia "false"
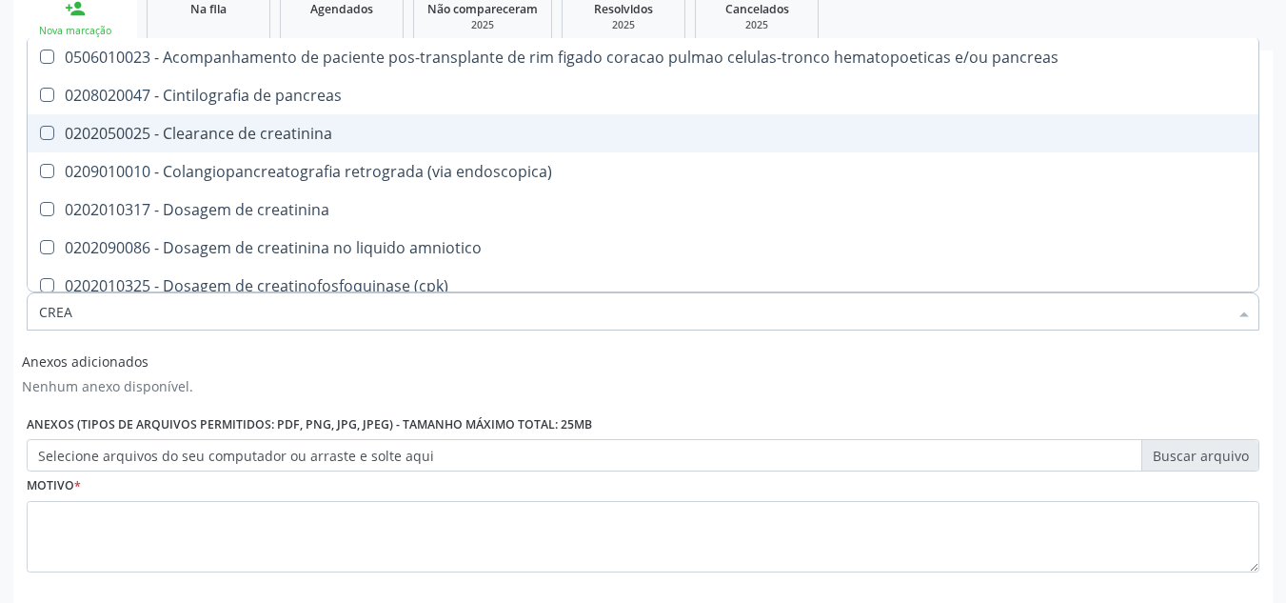
type input "CREAT"
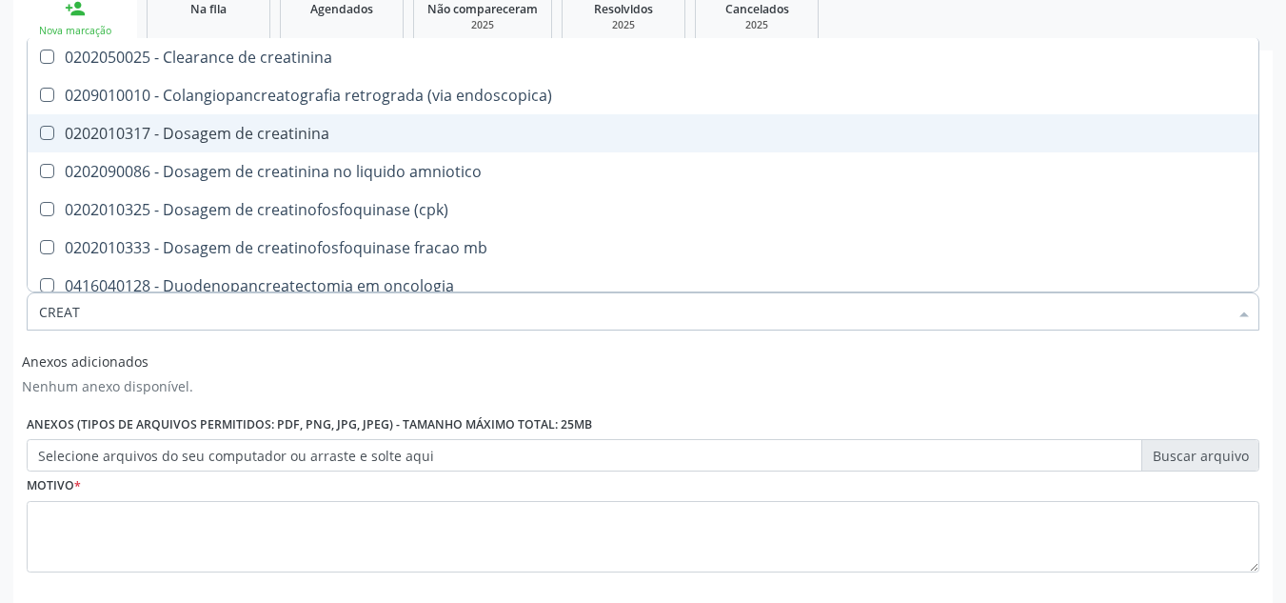
click at [47, 129] on creatinina at bounding box center [47, 133] width 14 height 14
click at [40, 129] on creatinina "checkbox" at bounding box center [34, 133] width 12 height 12
checkbox creatinina "true"
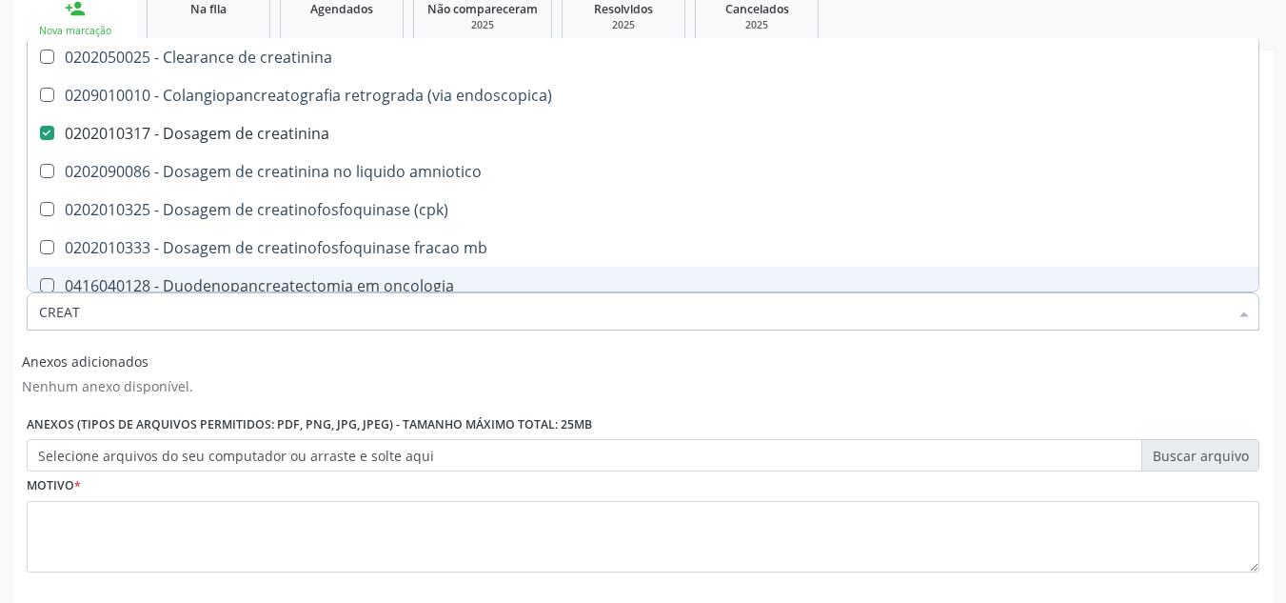
drag, startPoint x: 89, startPoint y: 316, endPoint x: 23, endPoint y: 306, distance: 67.5
click at [23, 310] on div "Item de agendamento * CREAT Desfazer seleção 0202050025 - Clearance de creatini…" at bounding box center [643, 301] width 1242 height 73
checkbox creatinina "false"
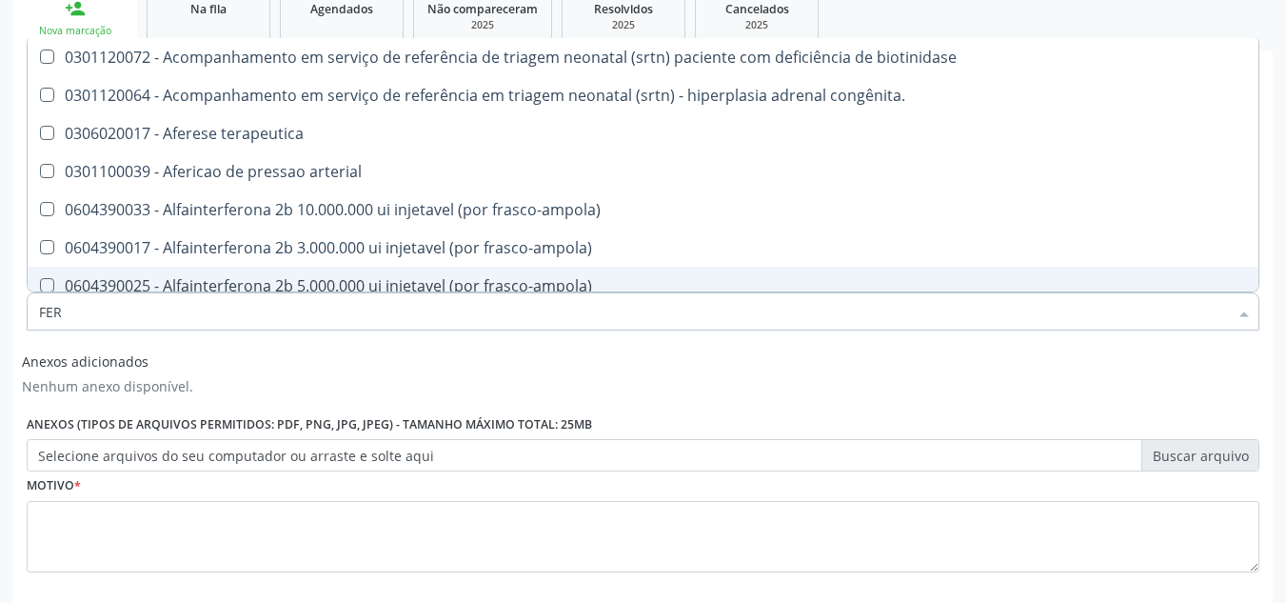
type input "FERR"
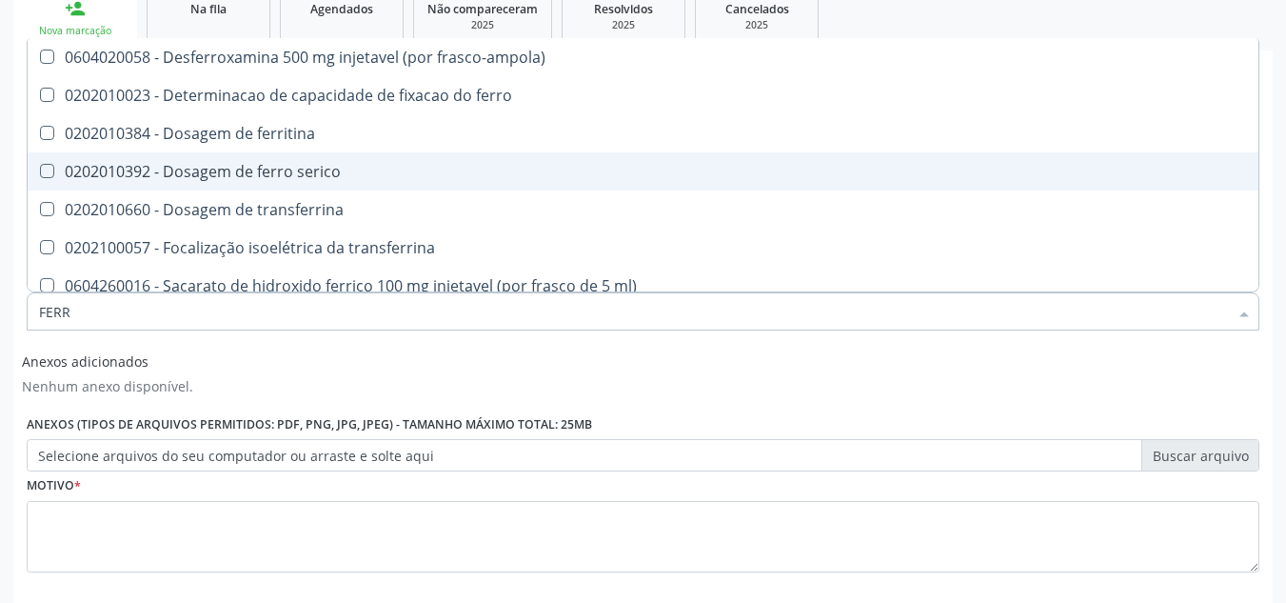
click at [38, 176] on div at bounding box center [35, 171] width 14 height 15
checkbox serico "true"
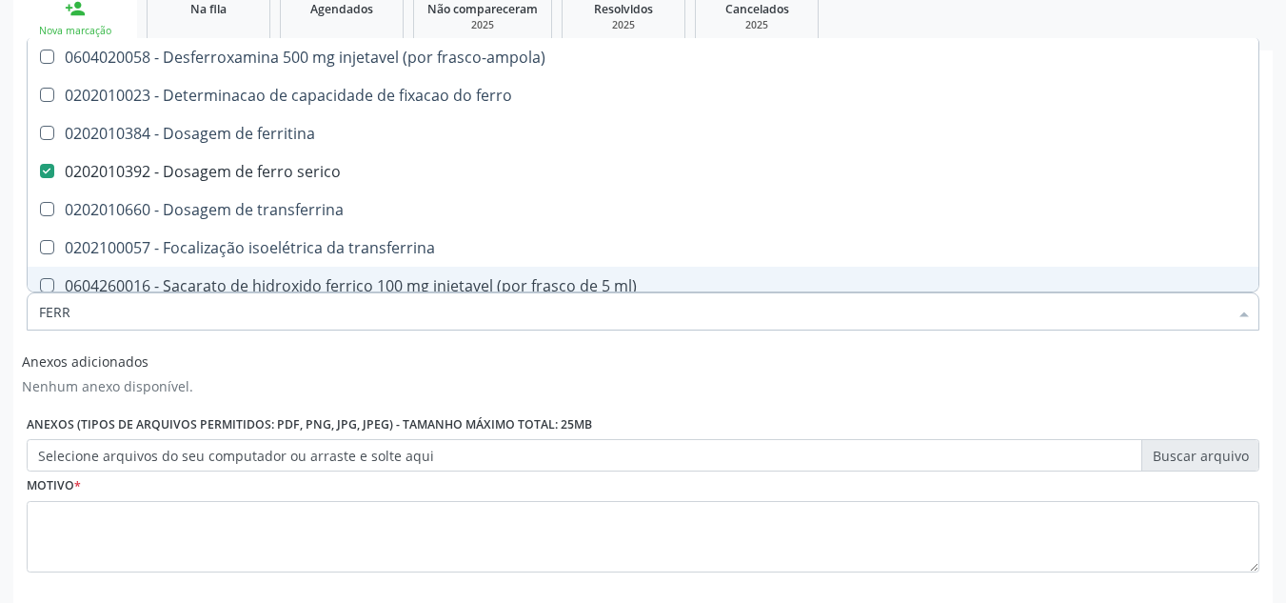
drag, startPoint x: 97, startPoint y: 307, endPoint x: 18, endPoint y: 319, distance: 80.0
click at [20, 319] on div "Requerente * Profissional de Saúde Profissional de Saúde Paciente Nenhum result…" at bounding box center [642, 399] width 1259 height 568
checkbox serico "false"
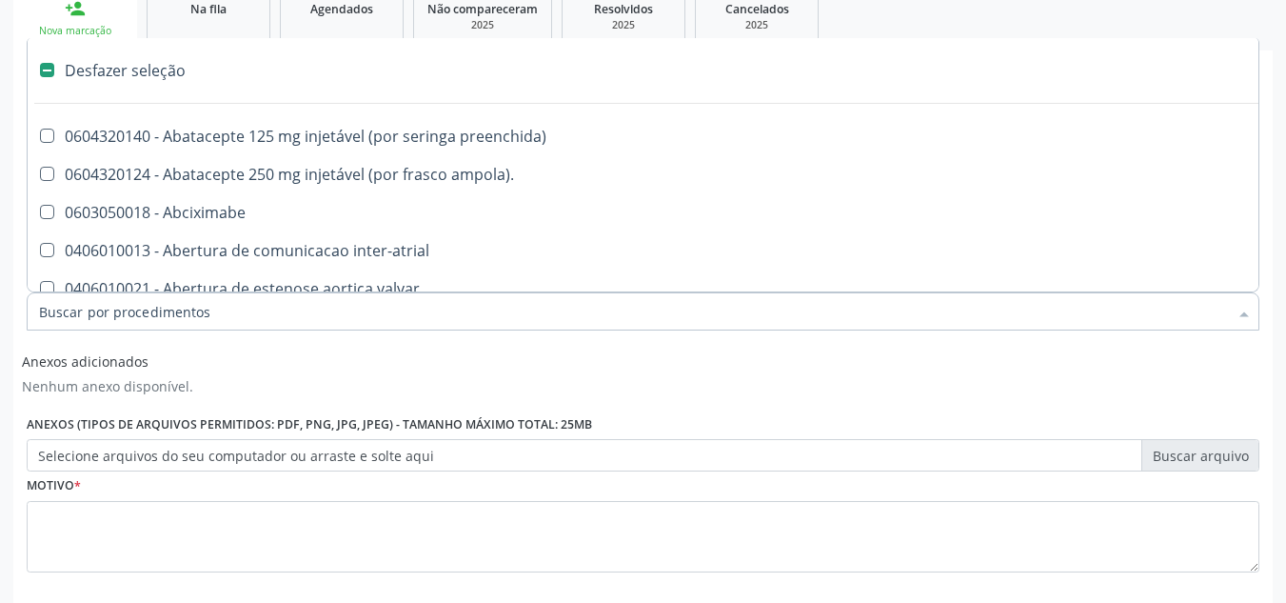
type input "F"
checkbox leitura "true"
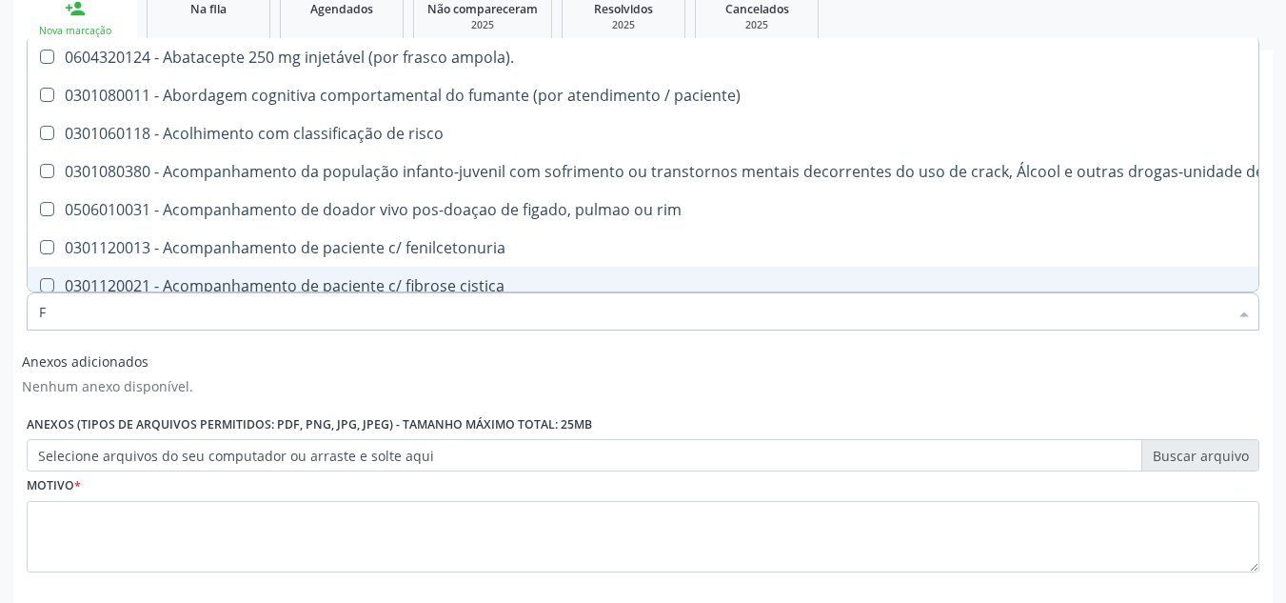
type input "FE"
checkbox c "true"
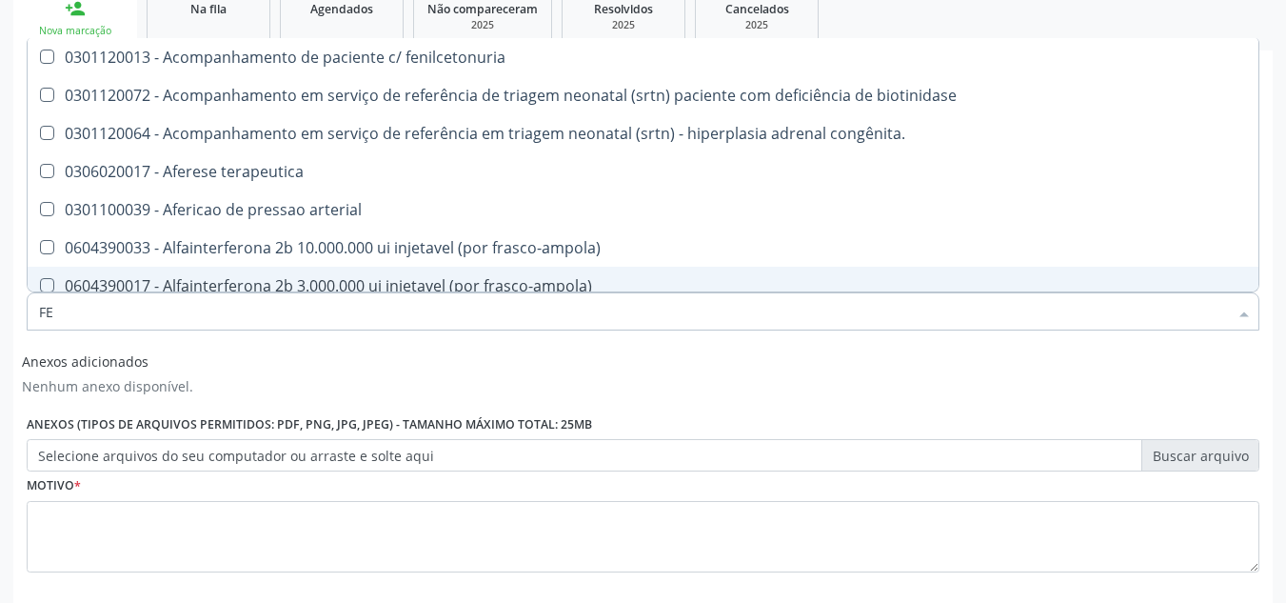
type input "FER"
checkbox joelho "true"
checkbox serico "false"
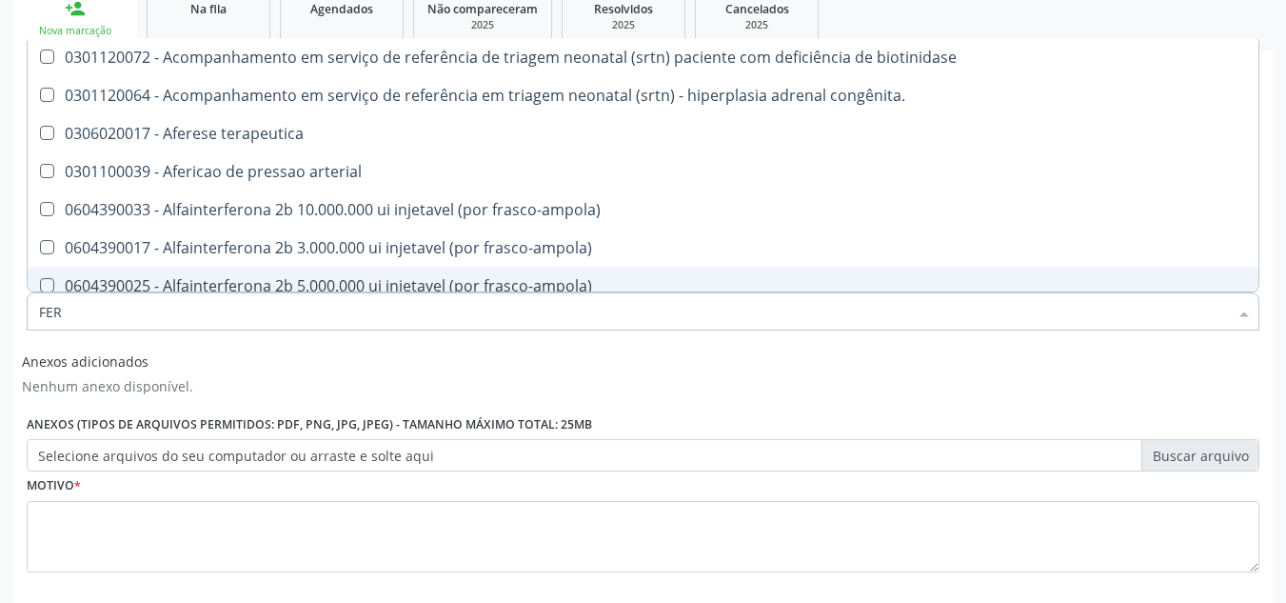
type input "FERR"
checkbox arterial "true"
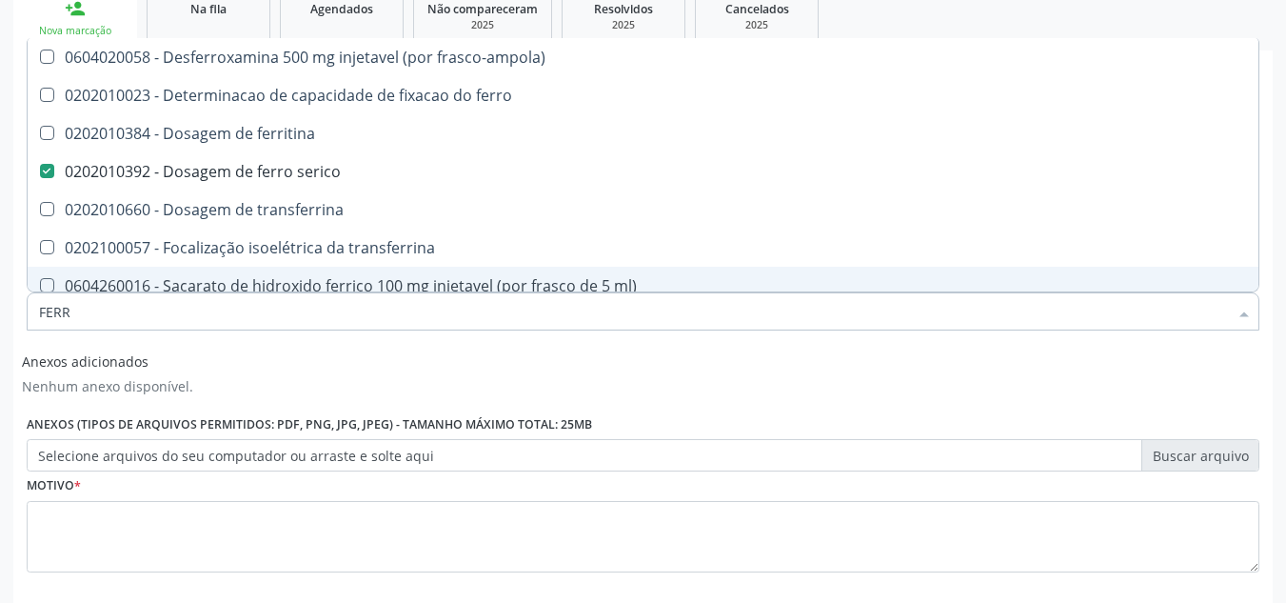
type input "FERRI"
checkbox serico "false"
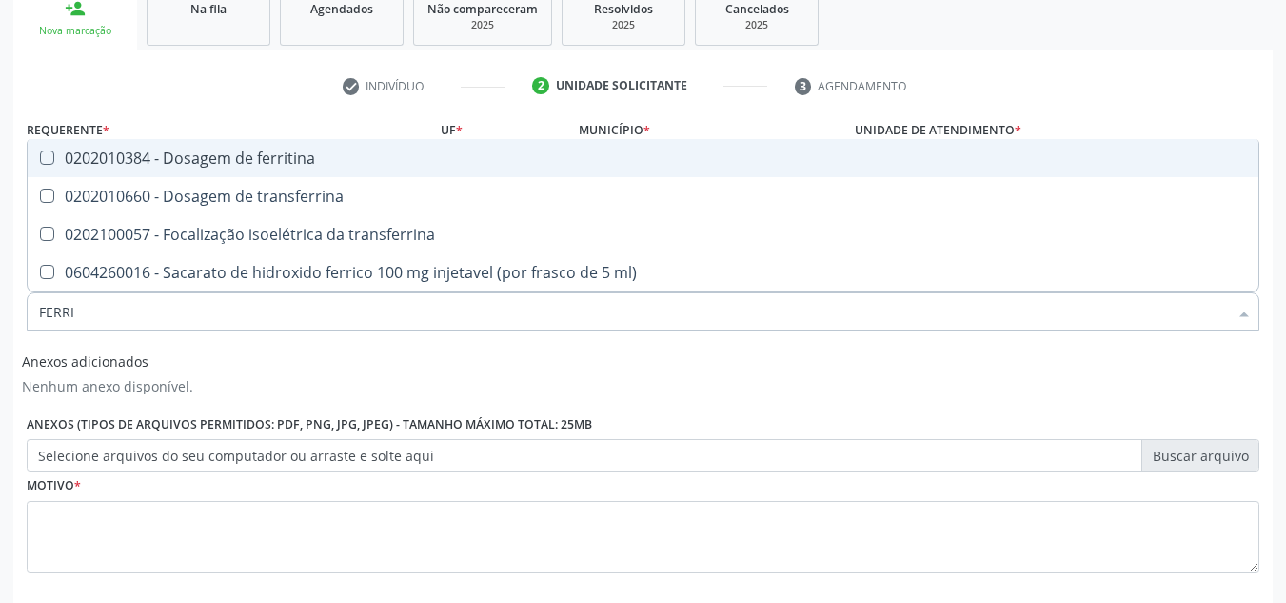
click at [49, 161] on ferritina at bounding box center [47, 157] width 14 height 14
click at [40, 161] on ferritina "checkbox" at bounding box center [34, 157] width 12 height 12
checkbox ferritina "true"
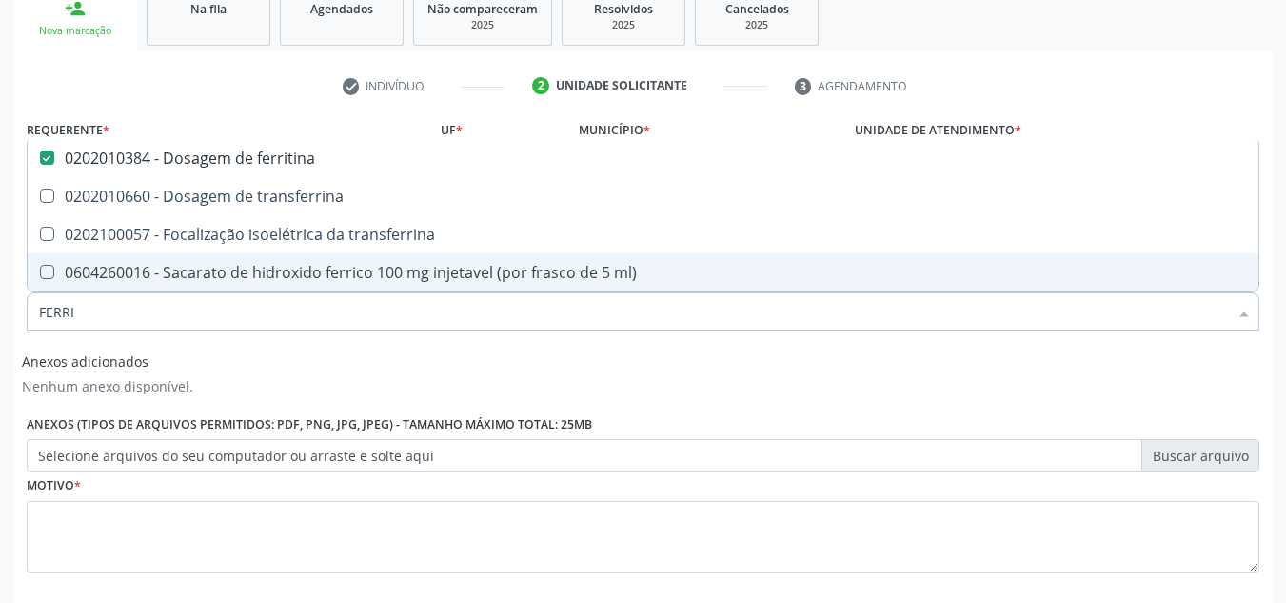
drag, startPoint x: 38, startPoint y: 312, endPoint x: 19, endPoint y: 304, distance: 20.9
click at [15, 308] on div "Requerente * Profissional de Saúde Profissional de Saúde Paciente Nenhum result…" at bounding box center [642, 399] width 1259 height 568
checkbox ferritina "false"
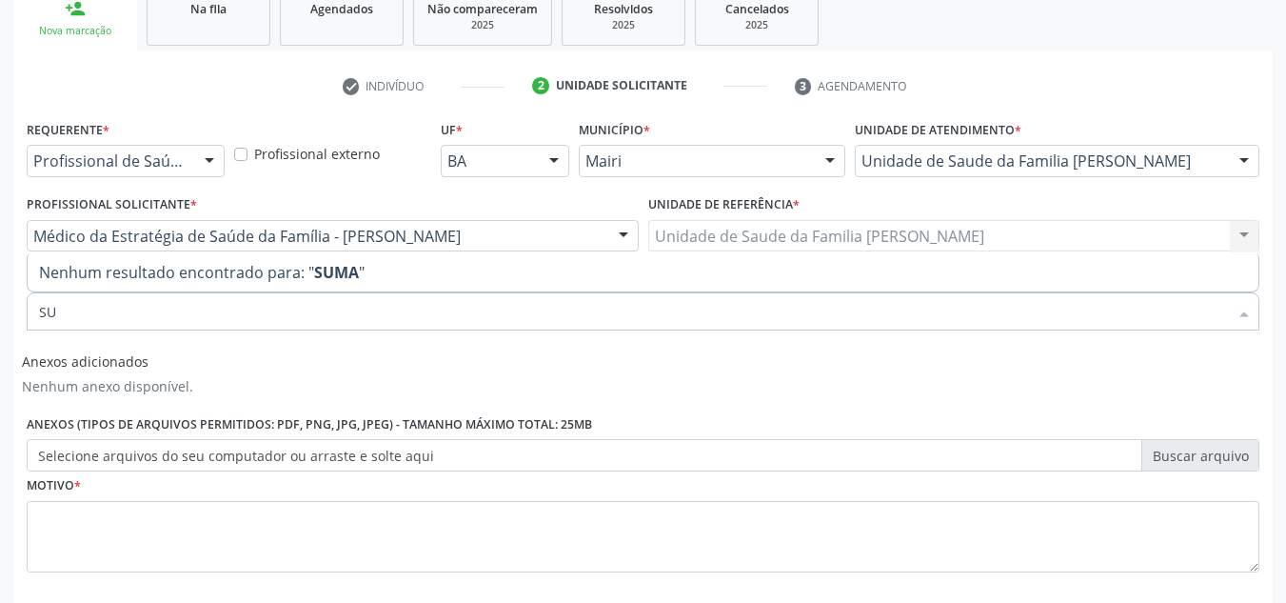
type input "S"
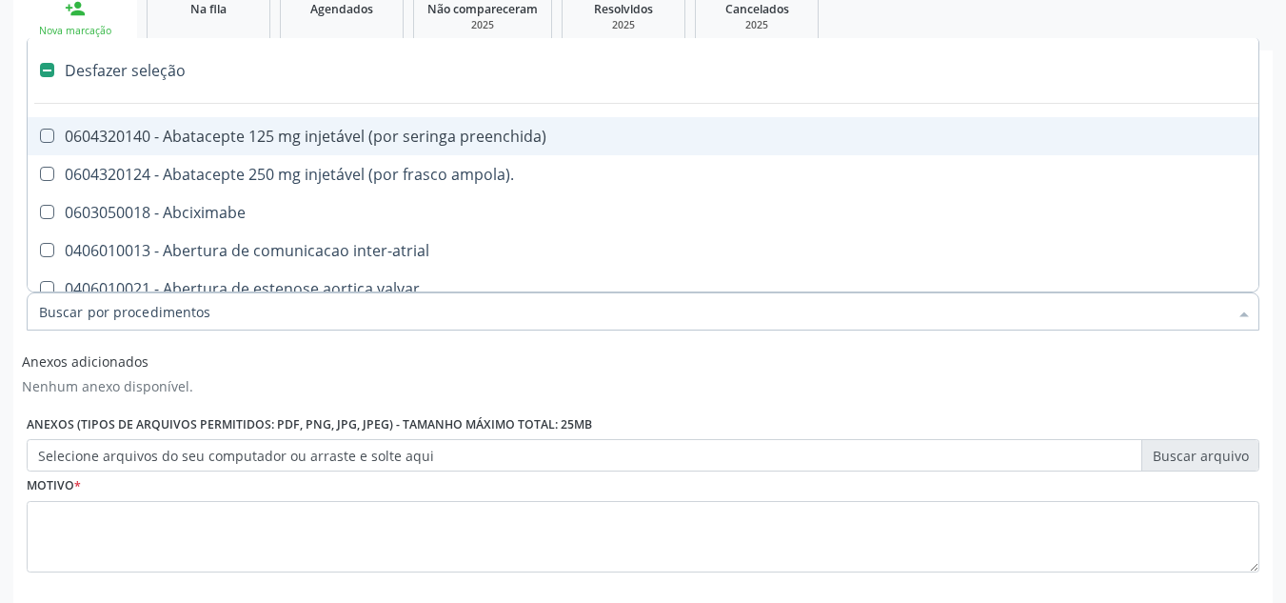
type input "U"
checkbox sexual "true"
checkbox aparentado "true"
checkbox transplante "true"
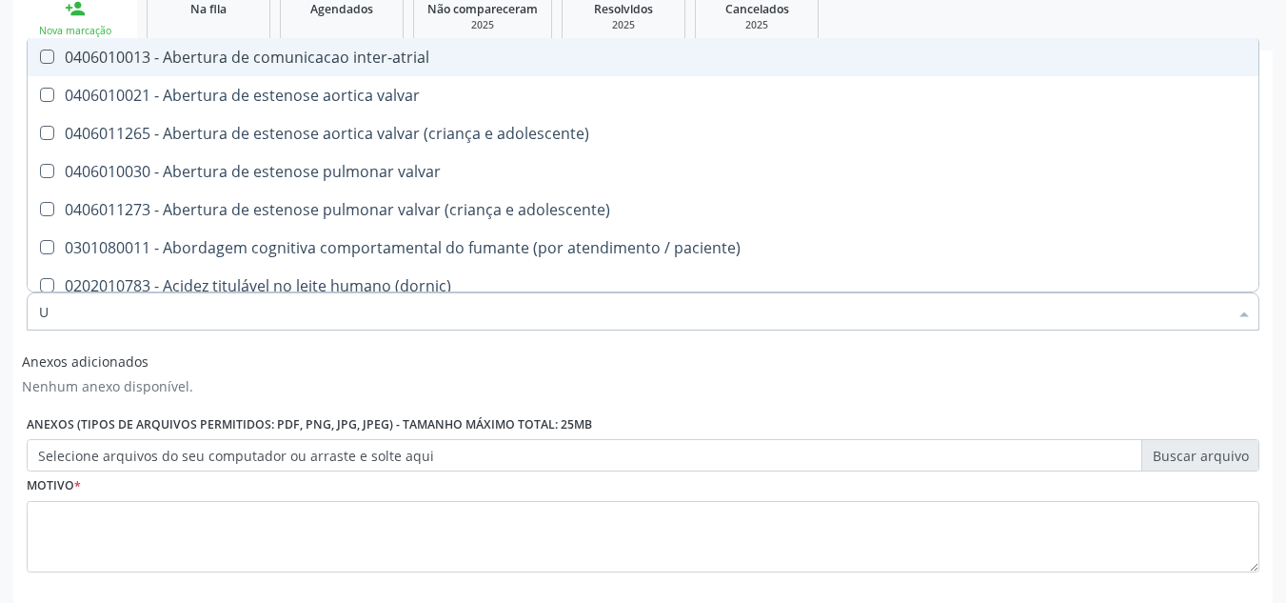
type input "UR"
checkbox nivel "true"
type input "URI"
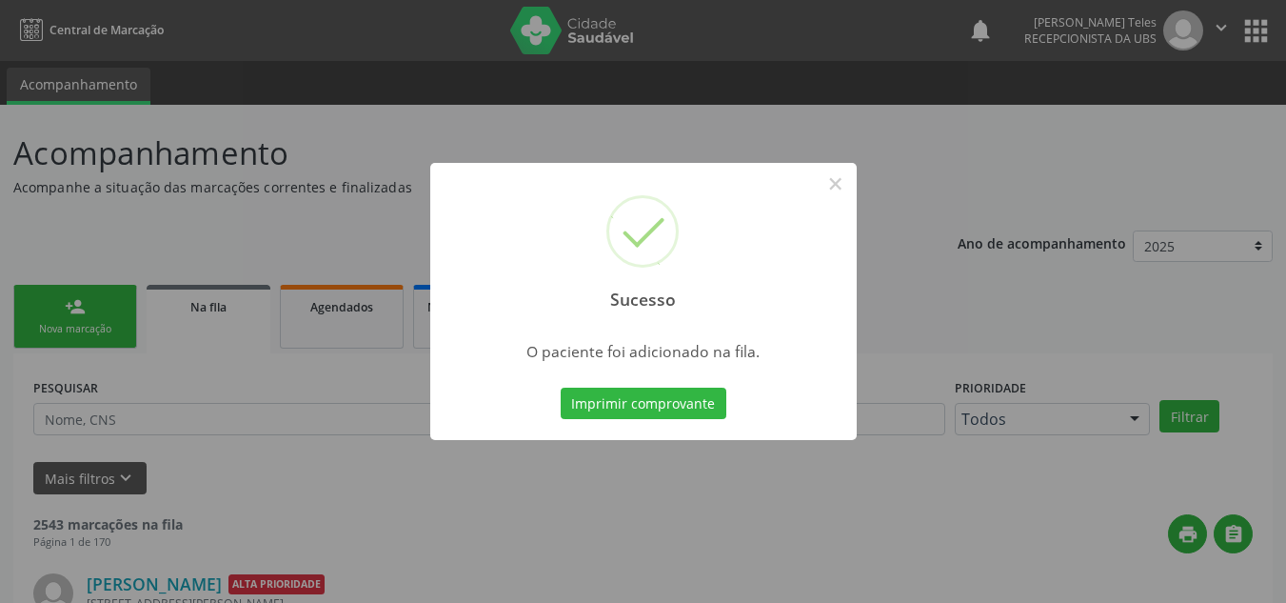
scroll to position [26, 0]
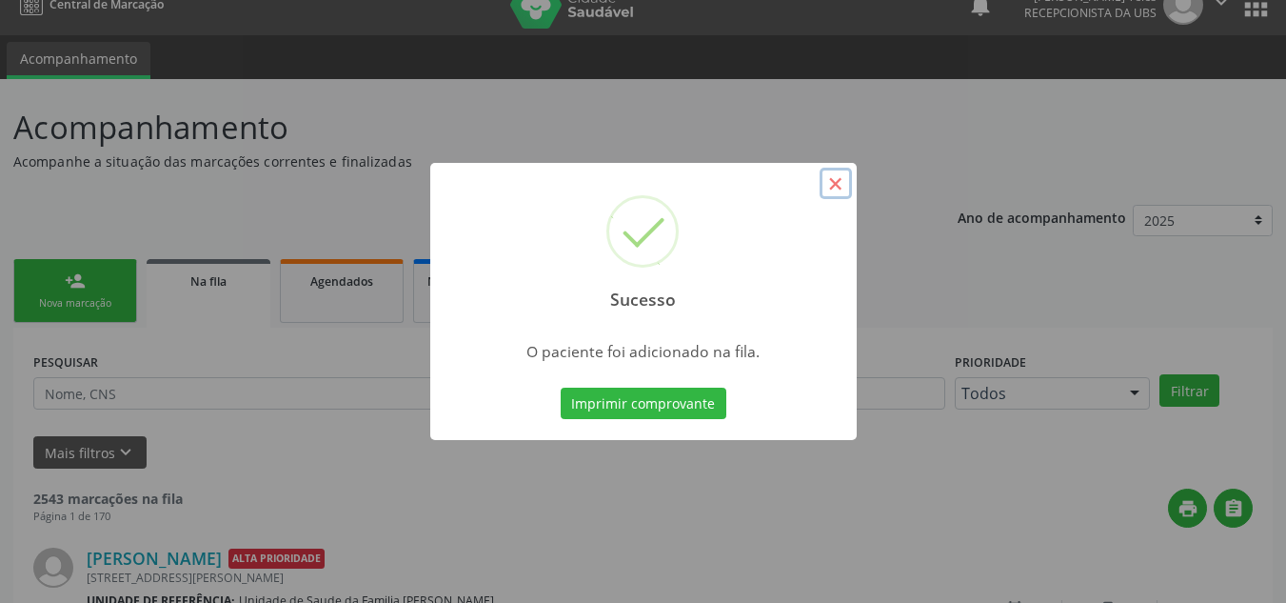
click at [840, 180] on button "×" at bounding box center [836, 184] width 32 height 32
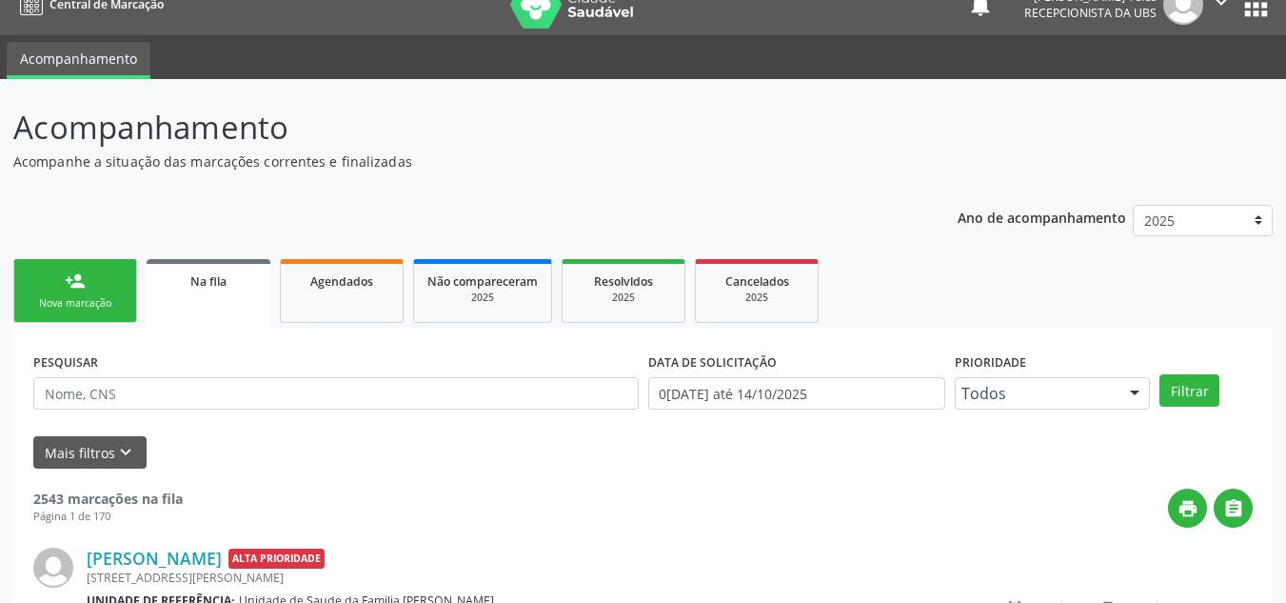
drag, startPoint x: 92, startPoint y: 294, endPoint x: 93, endPoint y: 274, distance: 20.0
click at [93, 292] on link "person_add Nova marcação" at bounding box center [75, 291] width 124 height 64
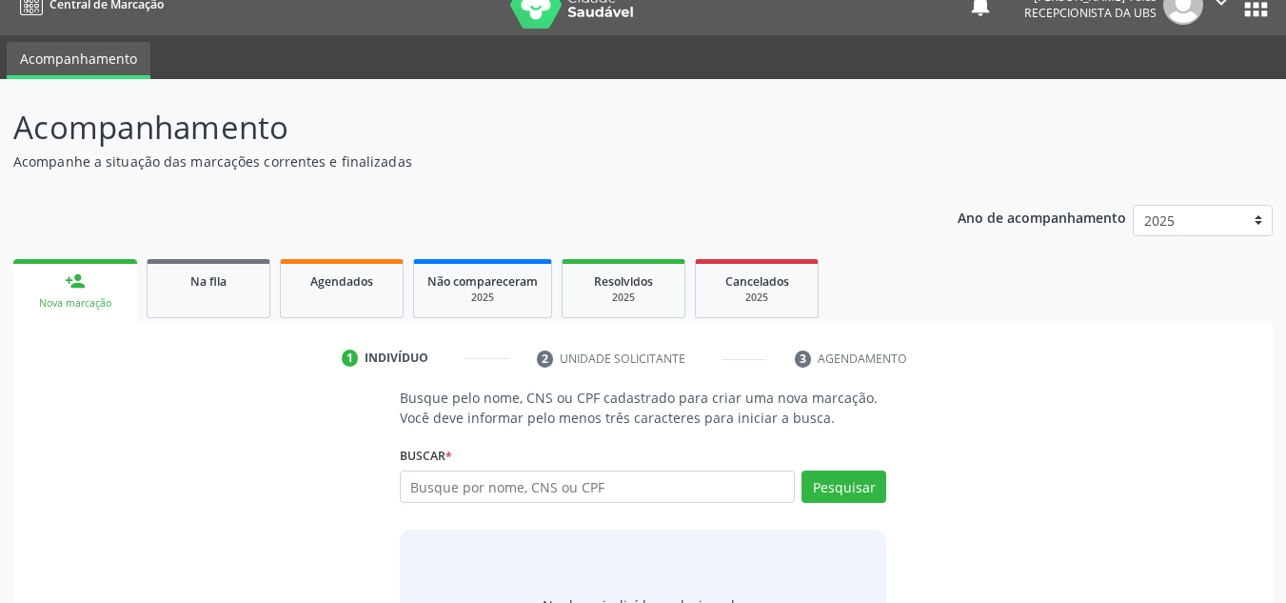
click at [83, 290] on div "person_add" at bounding box center [75, 280] width 21 height 21
click at [731, 483] on input "text" at bounding box center [598, 486] width 396 height 32
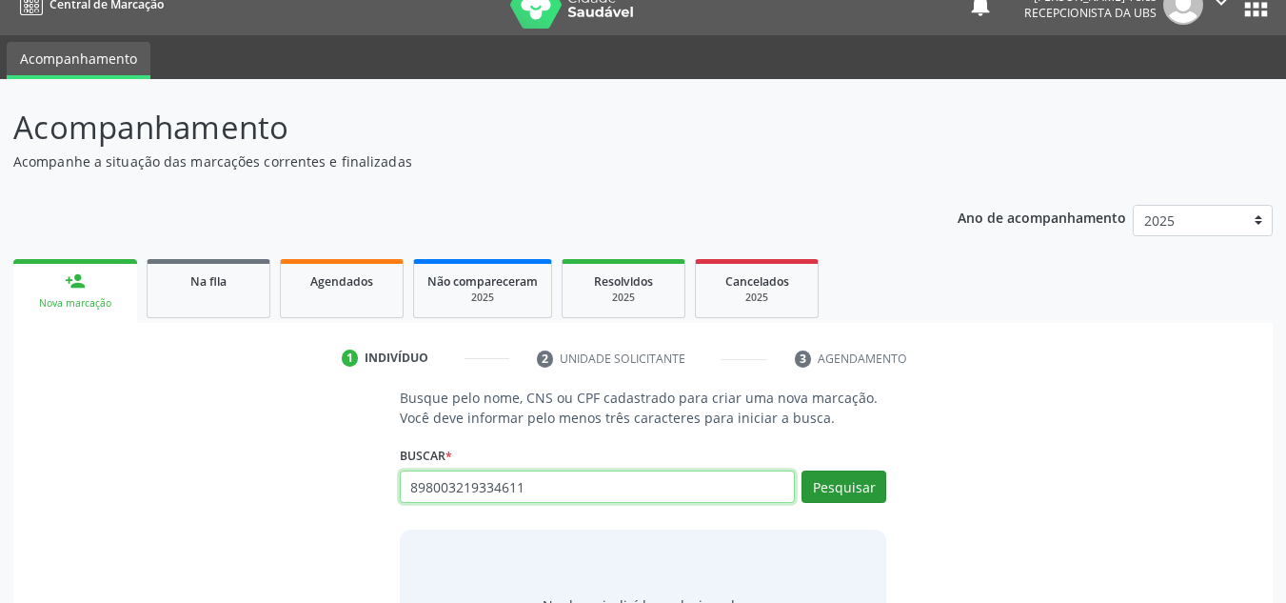
type input "898003219334611"
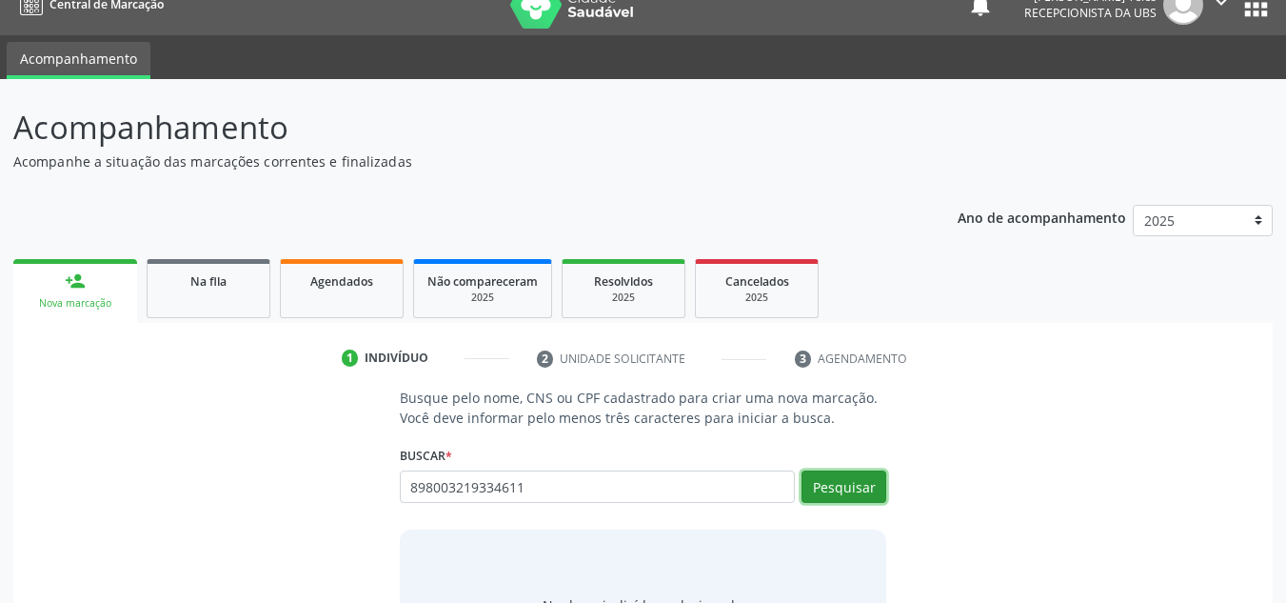
click at [858, 492] on button "Pesquisar" at bounding box center [844, 486] width 85 height 32
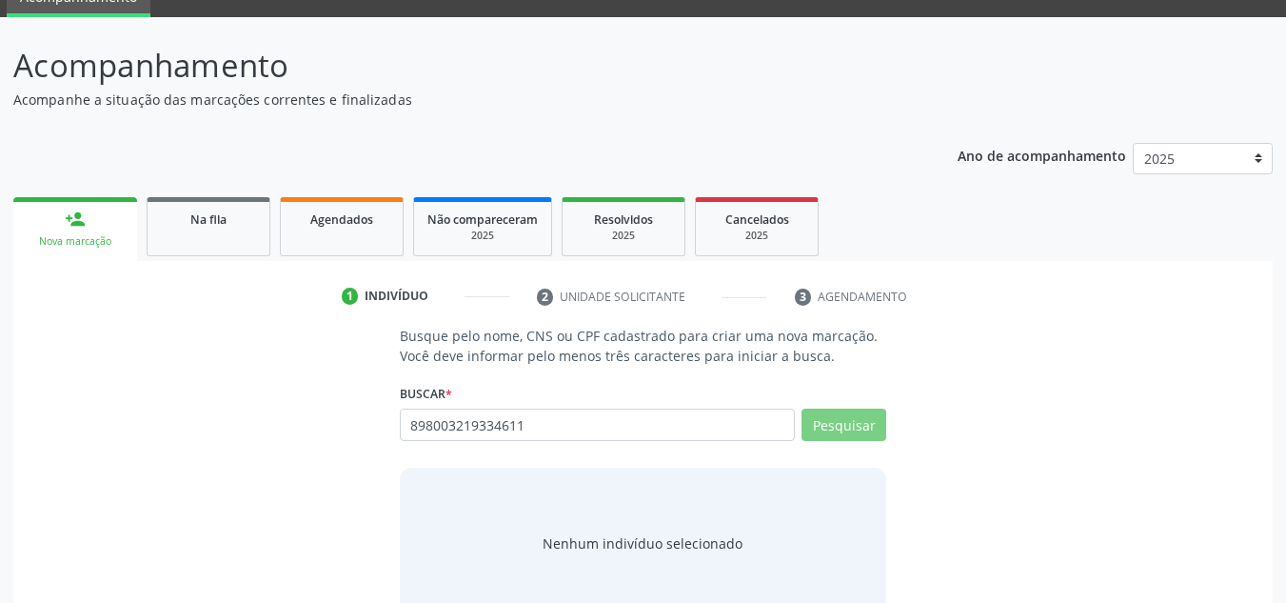
scroll to position [131, 0]
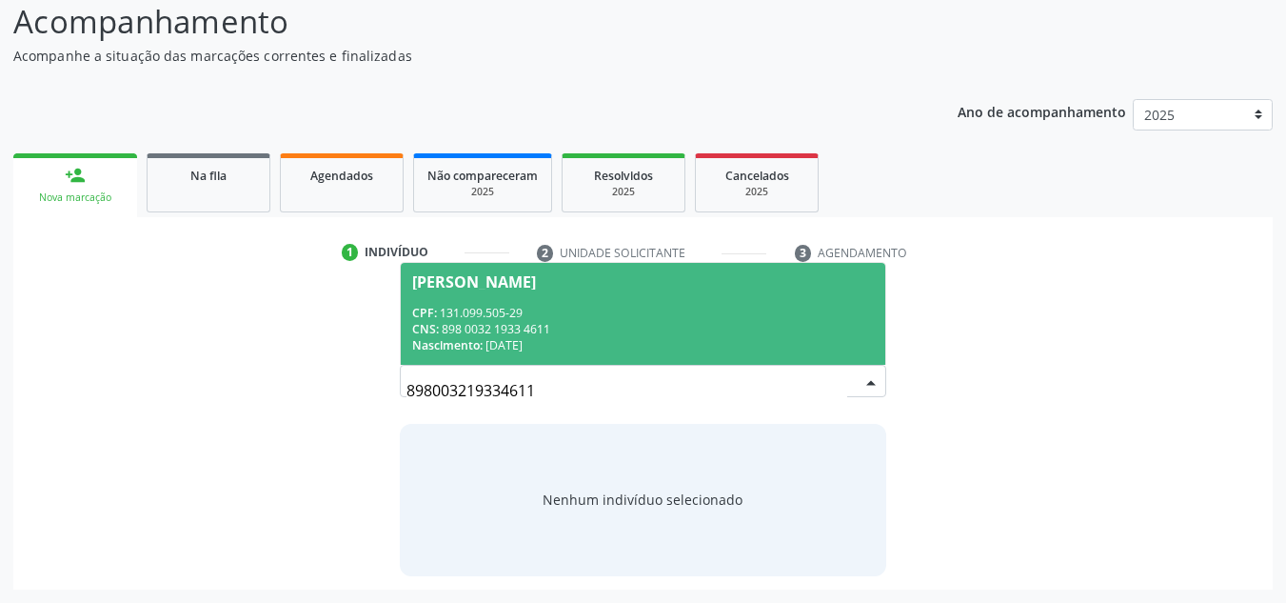
click at [627, 303] on span "Pedro Henrique Passos Souza CPF: 131.099.505-29 CNS: 898 0032 1933 4611 Nascime…" at bounding box center [643, 314] width 485 height 102
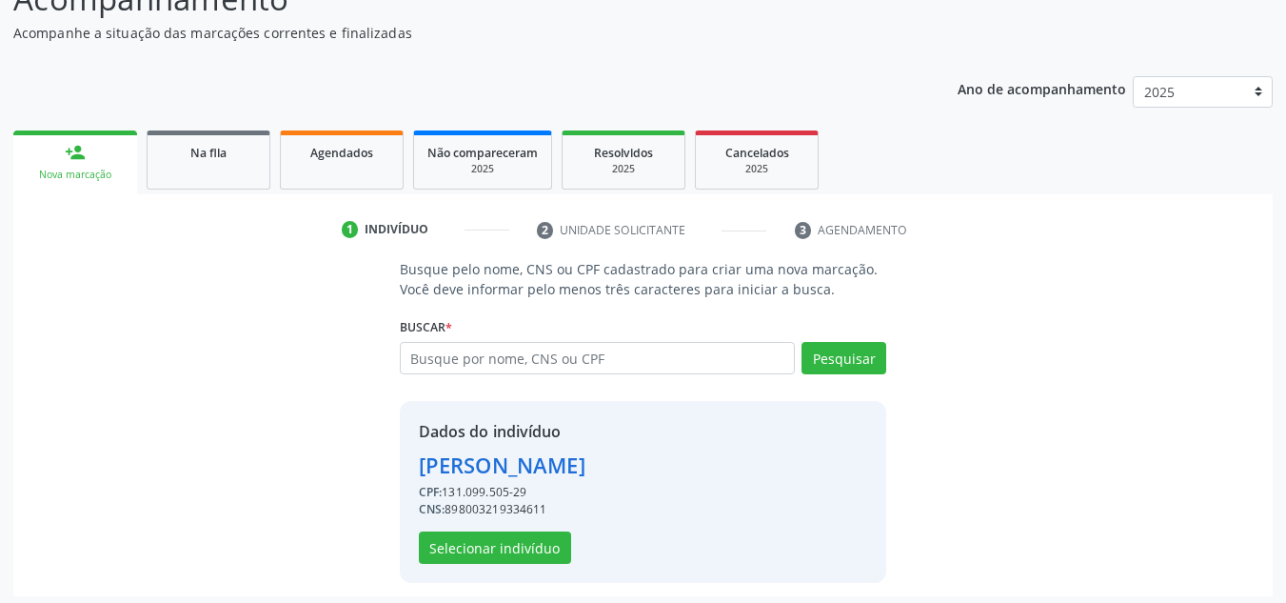
scroll to position [161, 0]
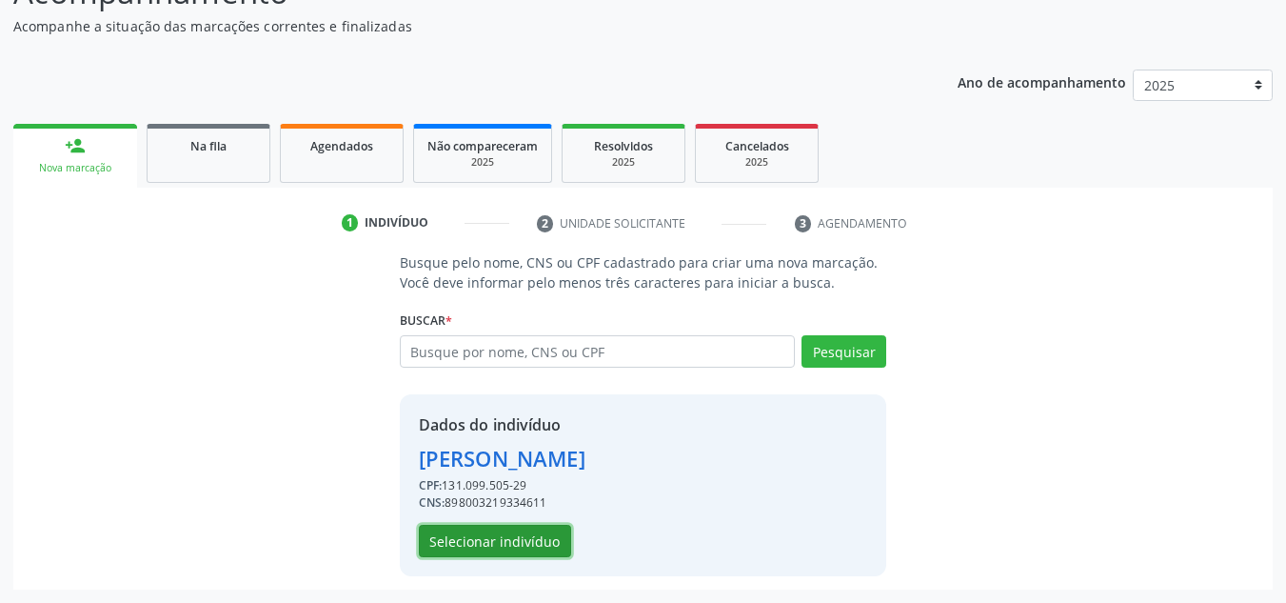
click at [479, 541] on button "Selecionar indivíduo" at bounding box center [495, 541] width 152 height 32
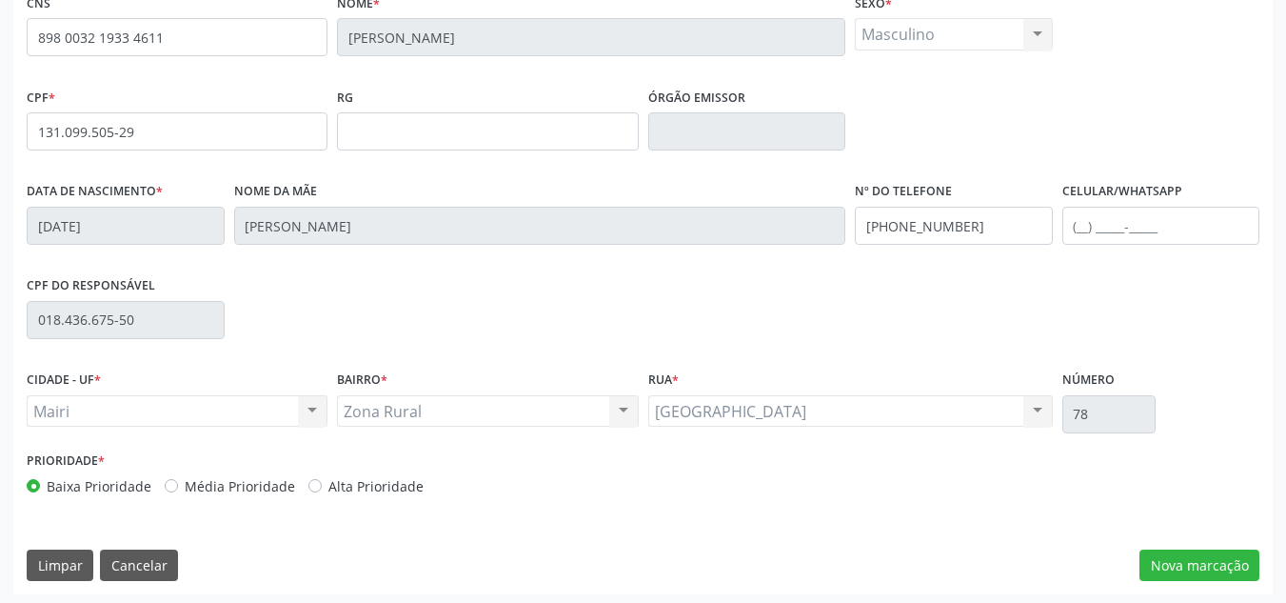
scroll to position [429, 0]
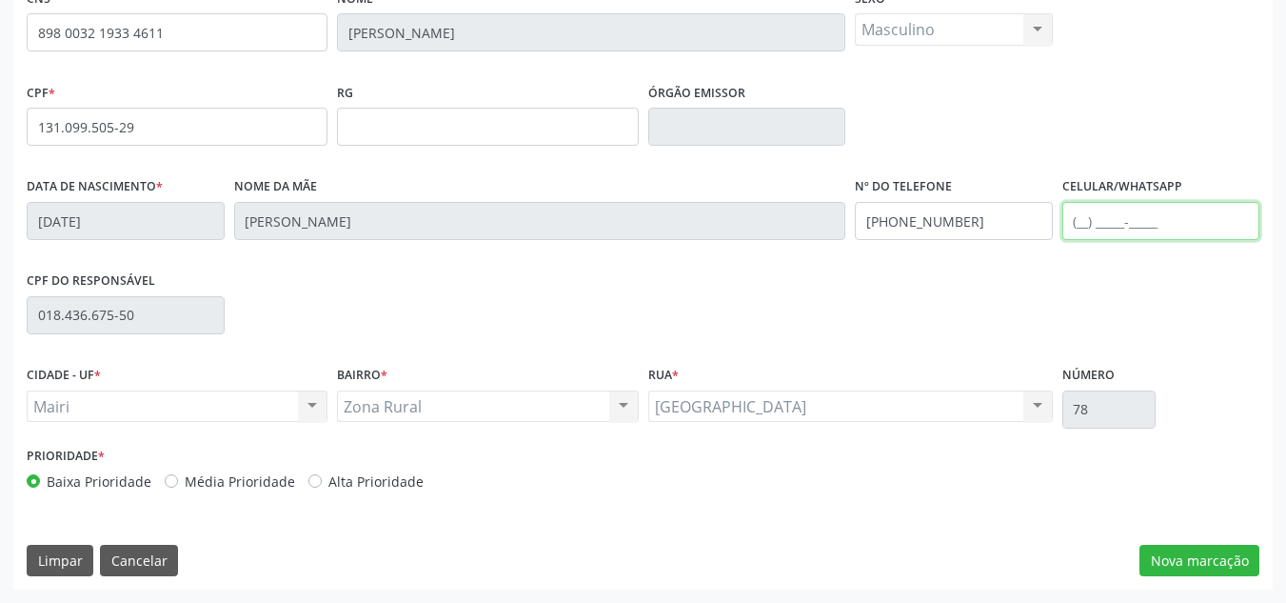
click at [1089, 222] on input "text" at bounding box center [1161, 221] width 198 height 38
type input "(74) 98141-3360"
click at [1217, 557] on button "Nova marcação" at bounding box center [1199, 560] width 120 height 32
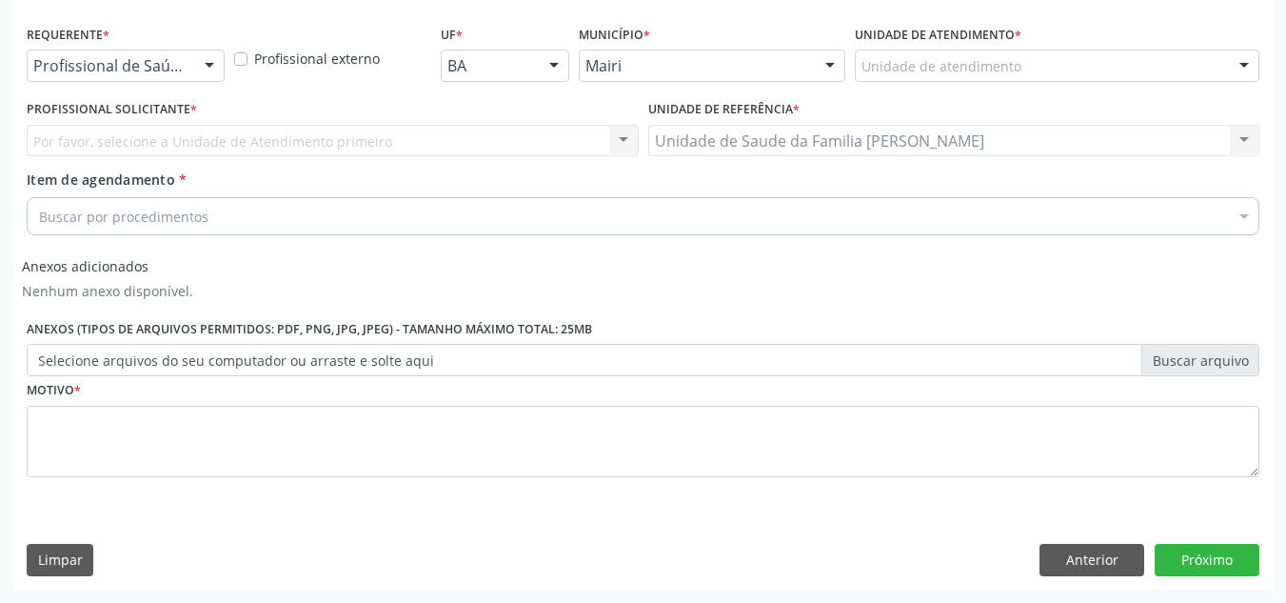
scroll to position [393, 0]
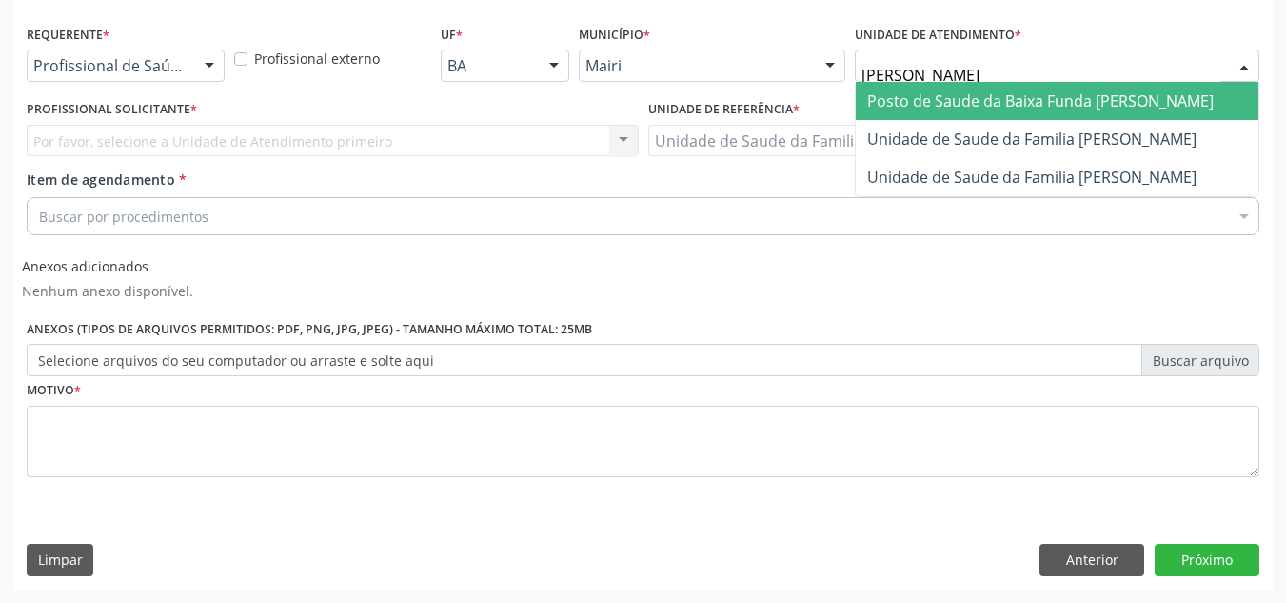
type input "JON"
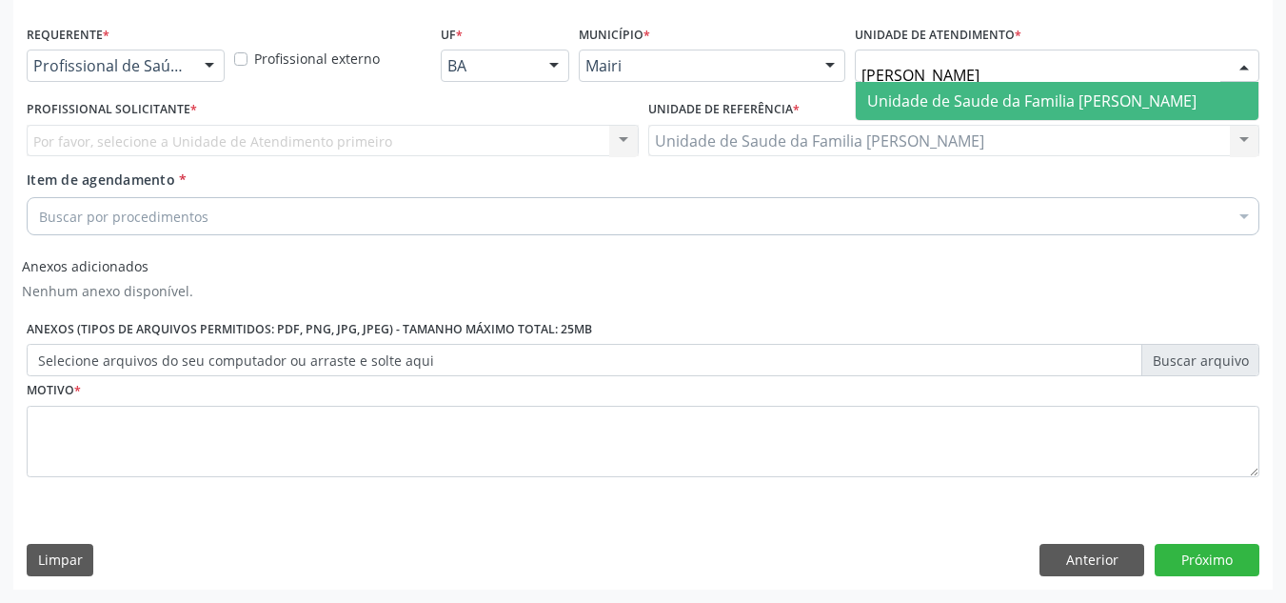
click at [1000, 101] on span "Unidade de Saude da Familia [PERSON_NAME]" at bounding box center [1031, 100] width 329 height 21
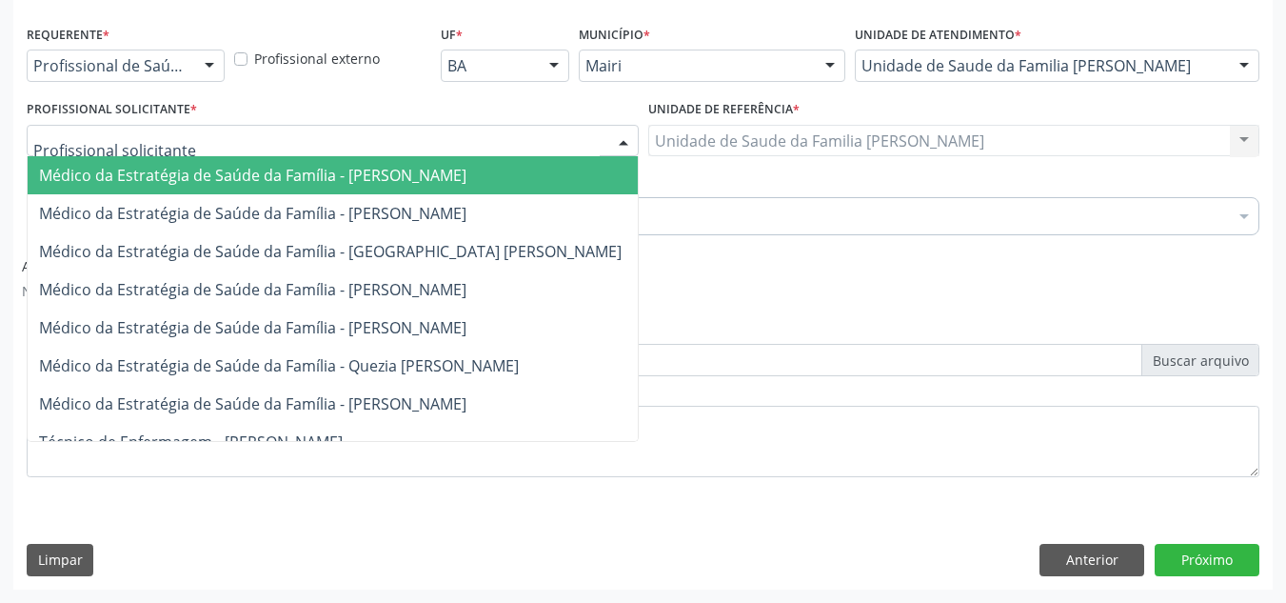
click at [234, 144] on div at bounding box center [333, 141] width 612 height 32
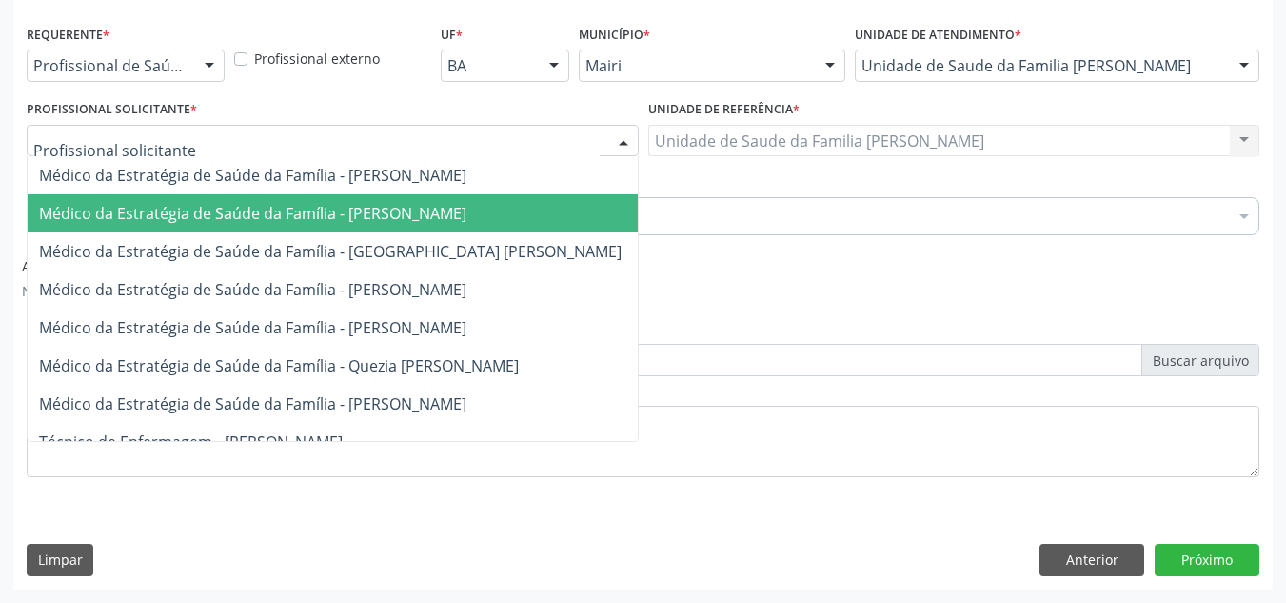
click at [418, 216] on span "Médico da Estratégia de Saúde da Família - [PERSON_NAME]" at bounding box center [252, 213] width 427 height 21
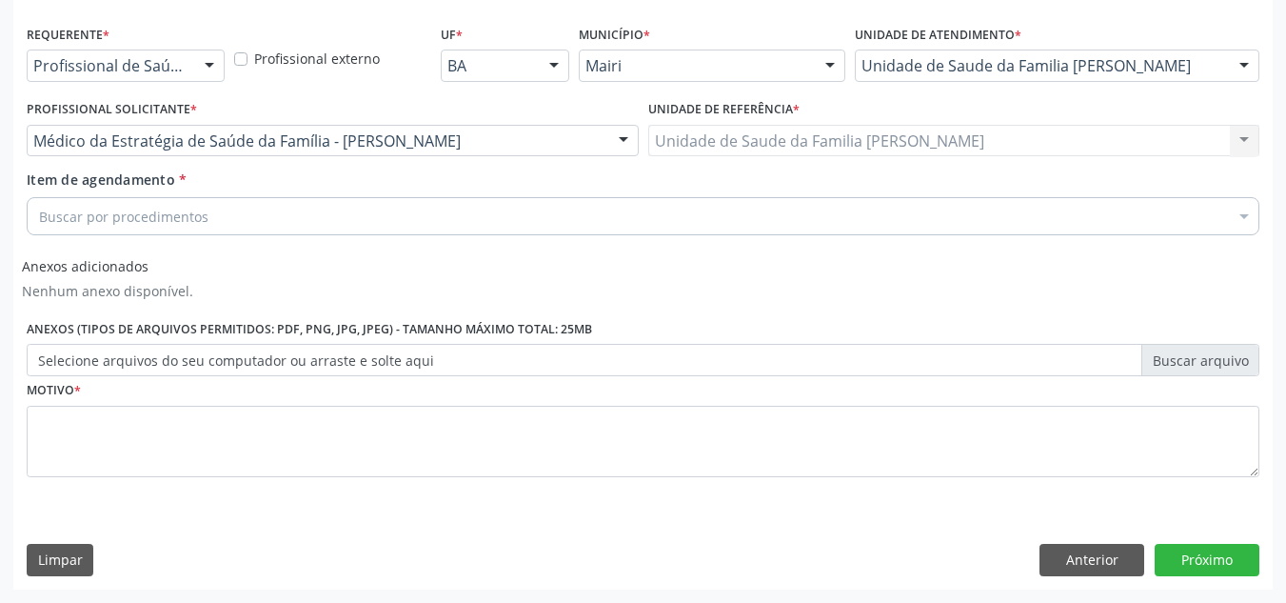
click at [384, 216] on div "Buscar por procedimentos" at bounding box center [643, 216] width 1233 height 38
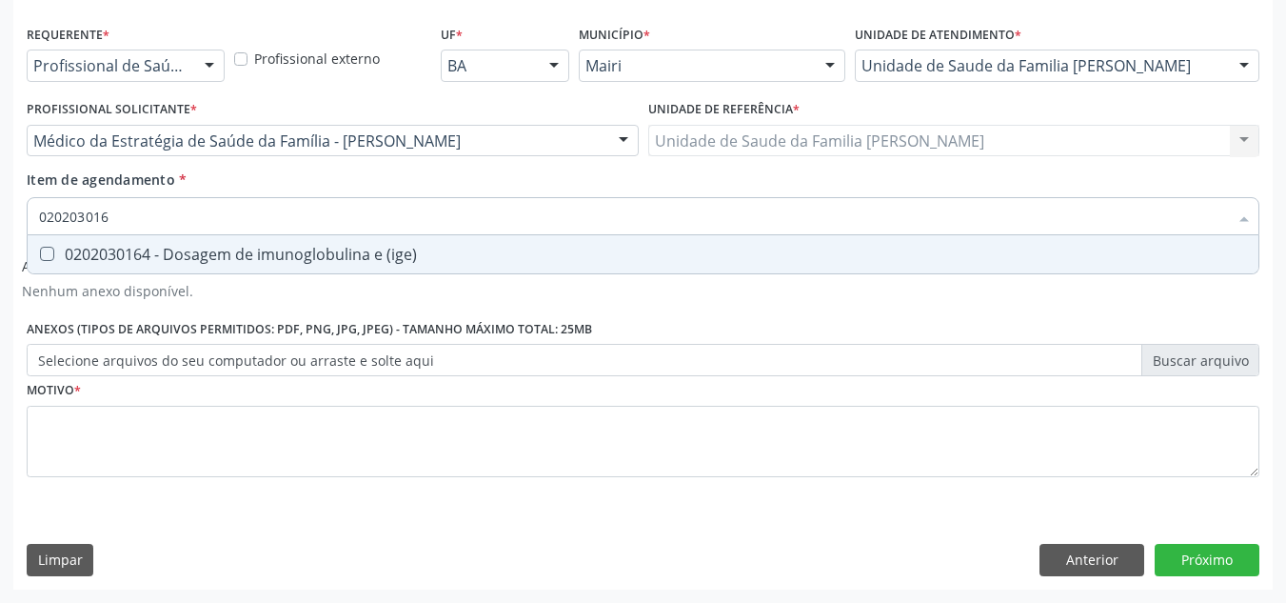
type input "0202030164"
click at [34, 245] on span "0202030164 - Dosagem de imunoglobulina e (ige)" at bounding box center [643, 254] width 1231 height 38
checkbox \(ige\) "true"
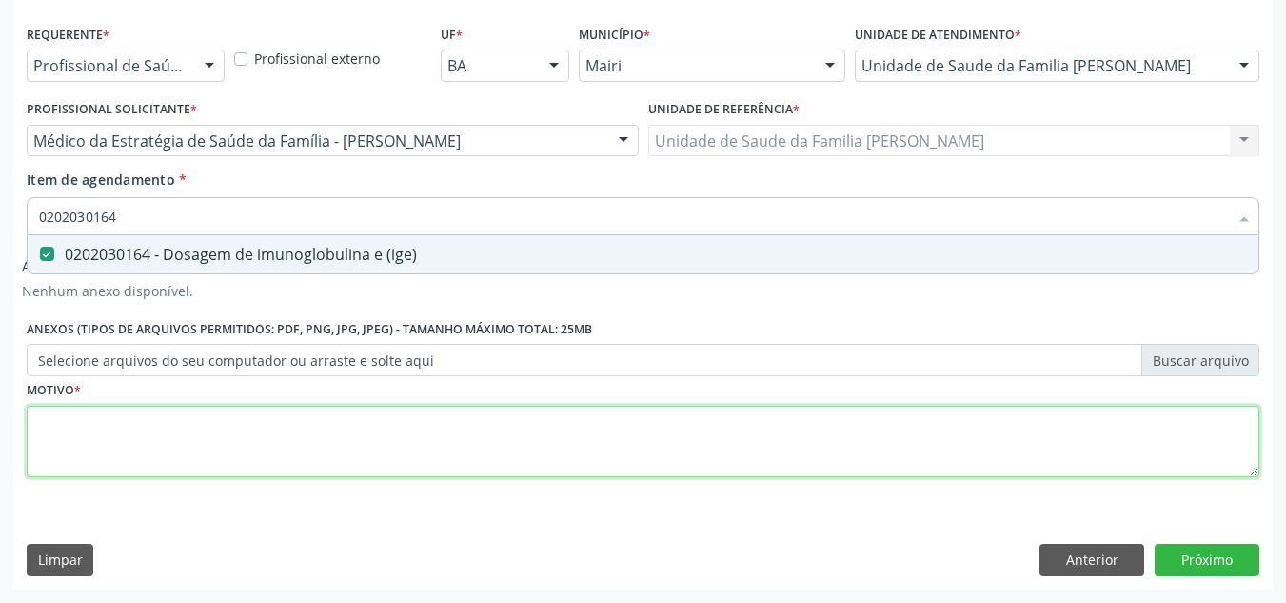
click at [269, 445] on div "Requerente * Profissional de Saúde Profissional de Saúde Paciente Nenhum result…" at bounding box center [643, 262] width 1233 height 484
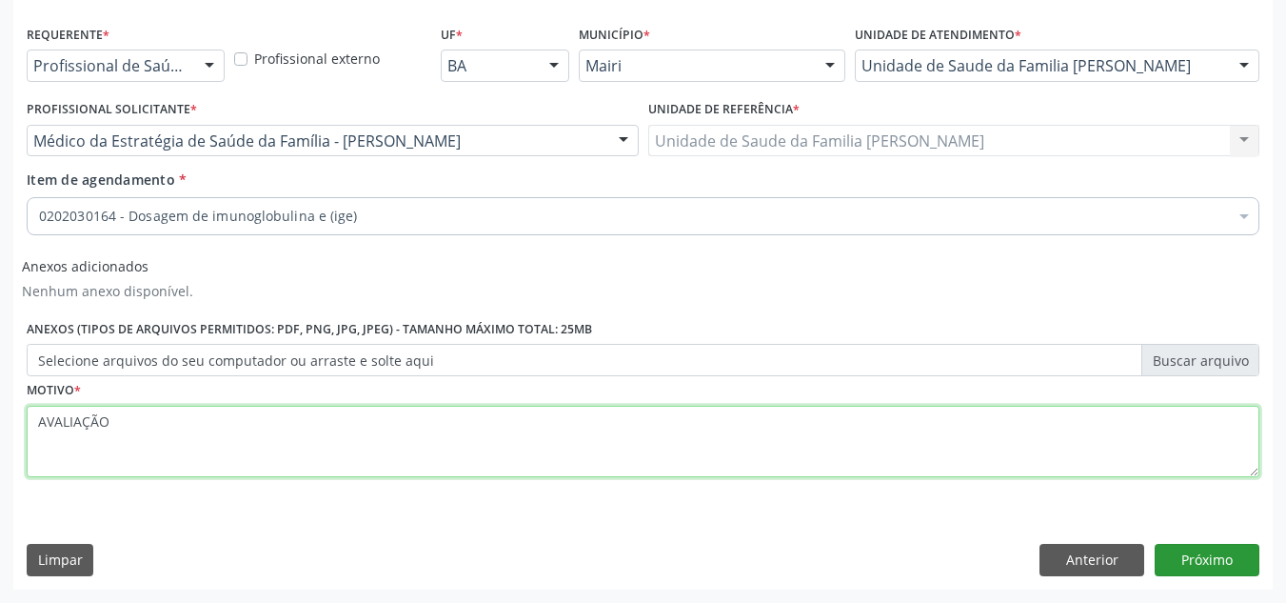
type textarea "AVALIAÇÃO"
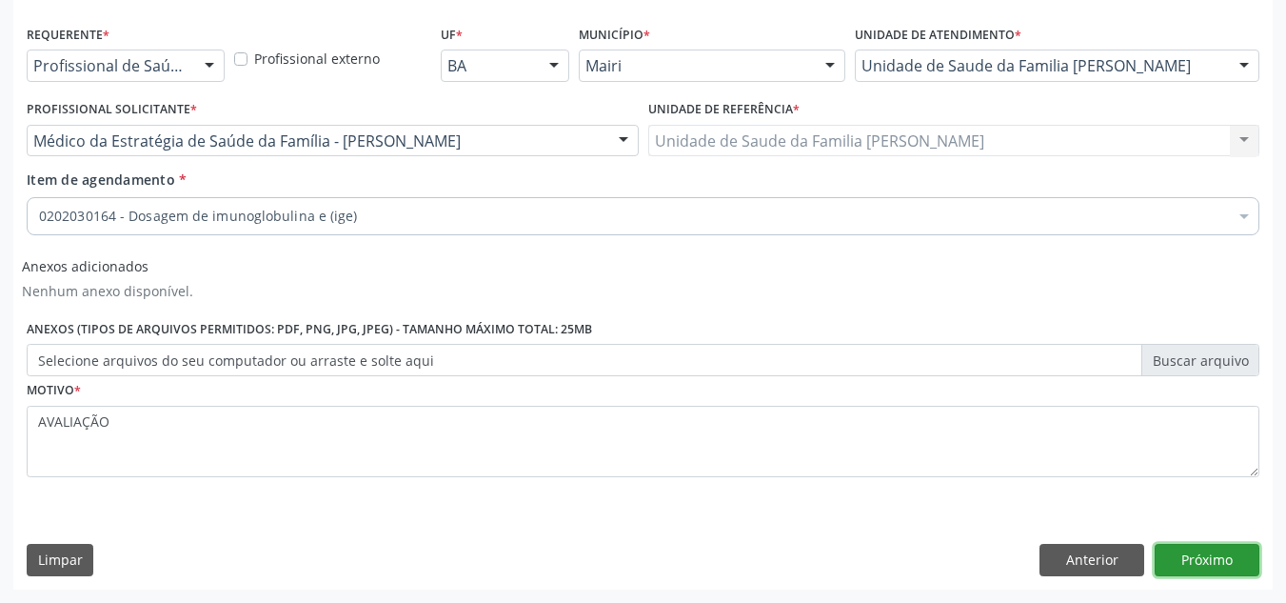
click at [1219, 559] on button "Próximo" at bounding box center [1207, 560] width 105 height 32
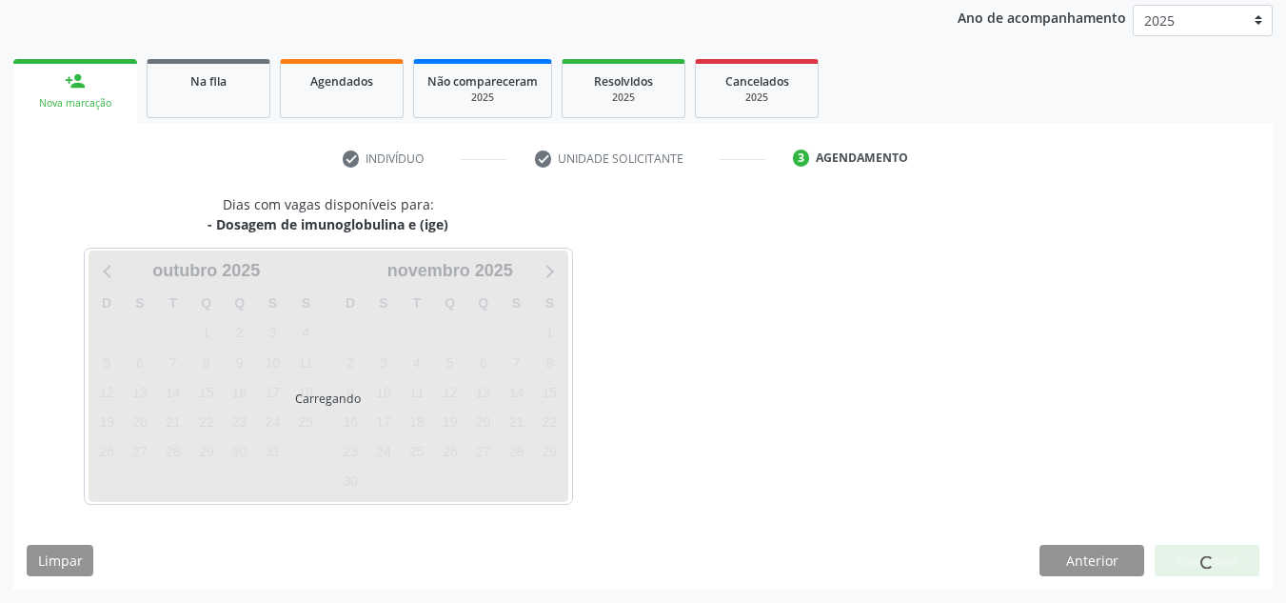
scroll to position [282, 0]
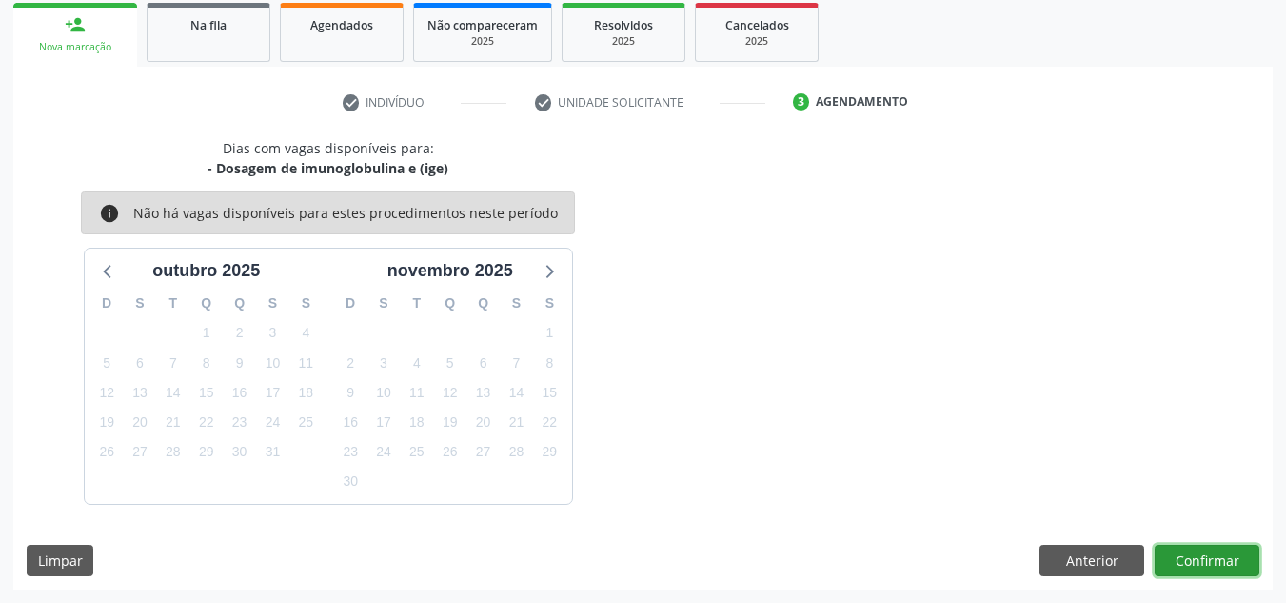
click at [1216, 561] on button "Confirmar" at bounding box center [1207, 560] width 105 height 32
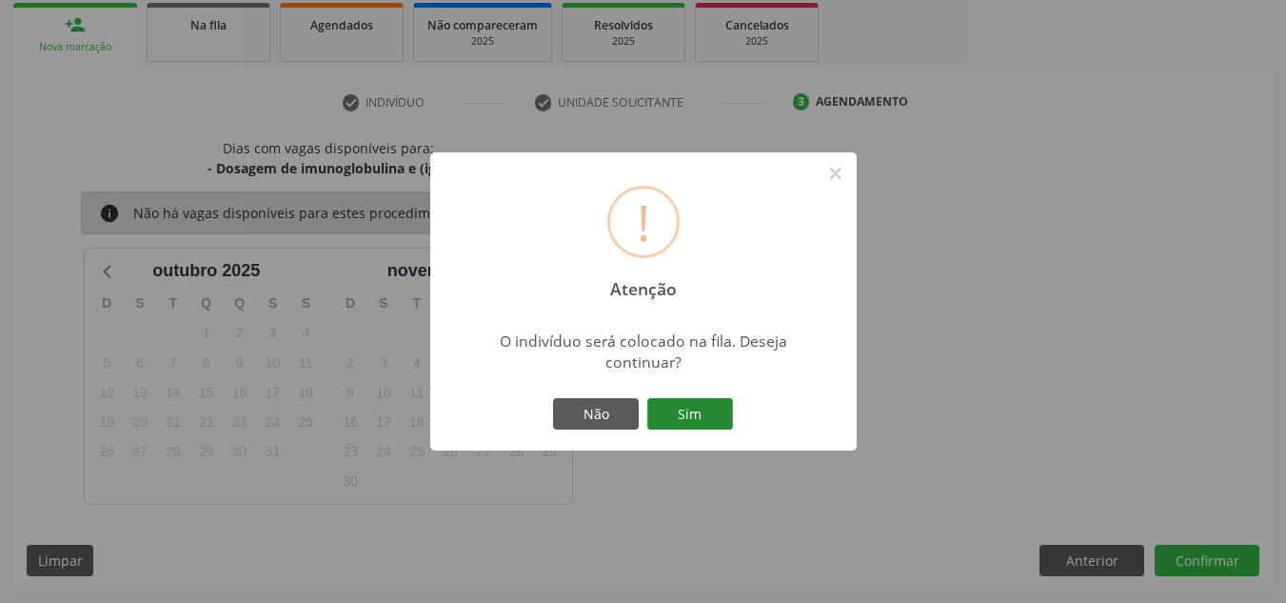
click at [681, 420] on button "Sim" at bounding box center [690, 414] width 86 height 32
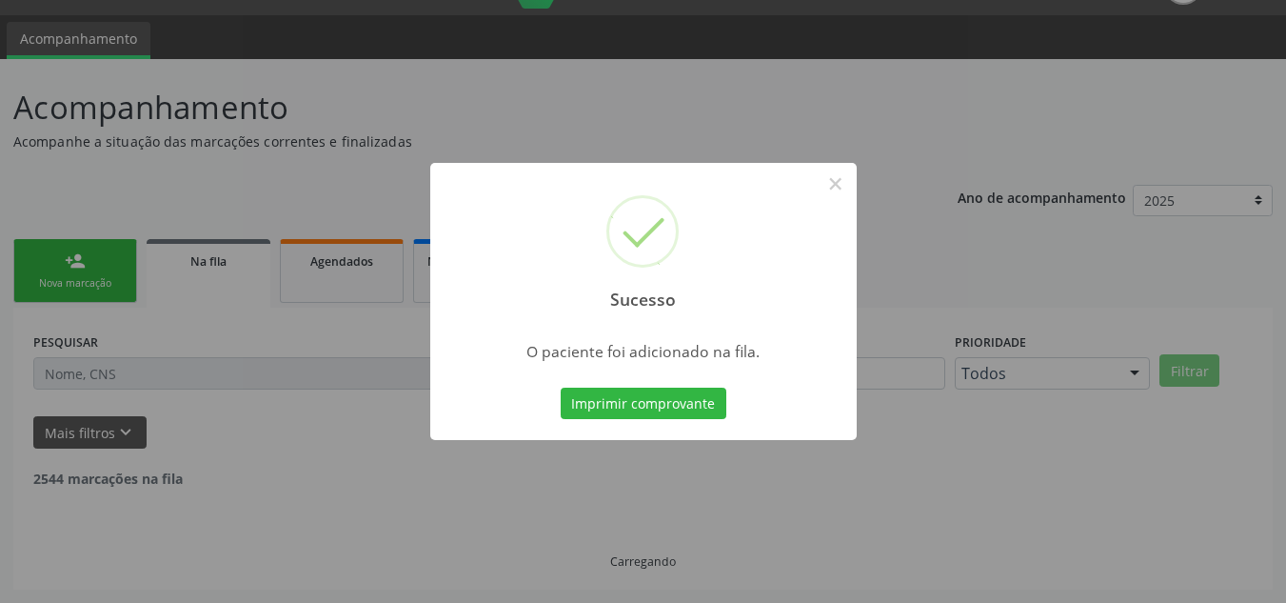
scroll to position [26, 0]
